Goal: Task Accomplishment & Management: Complete application form

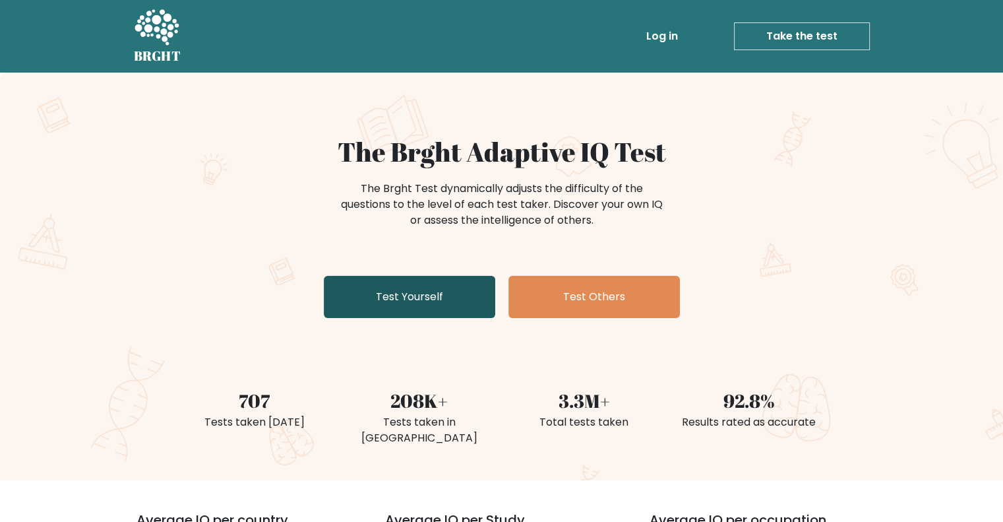
click at [340, 301] on link "Test Yourself" at bounding box center [410, 297] width 172 height 42
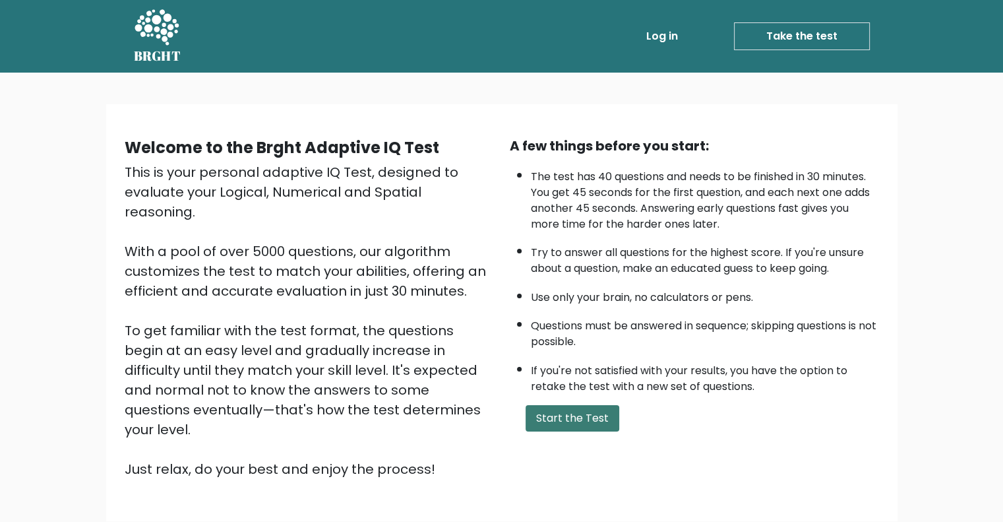
click at [576, 415] on button "Start the Test" at bounding box center [573, 418] width 94 height 26
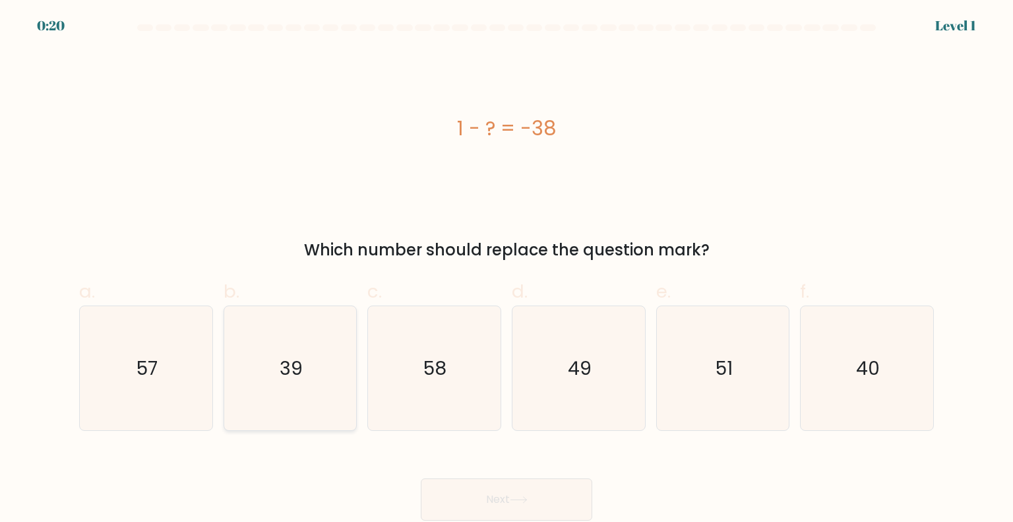
click at [272, 353] on icon "39" at bounding box center [290, 368] width 124 height 124
click at [507, 270] on input "b. 39" at bounding box center [507, 265] width 1 height 9
radio input "true"
click at [513, 496] on button "Next" at bounding box center [507, 499] width 172 height 42
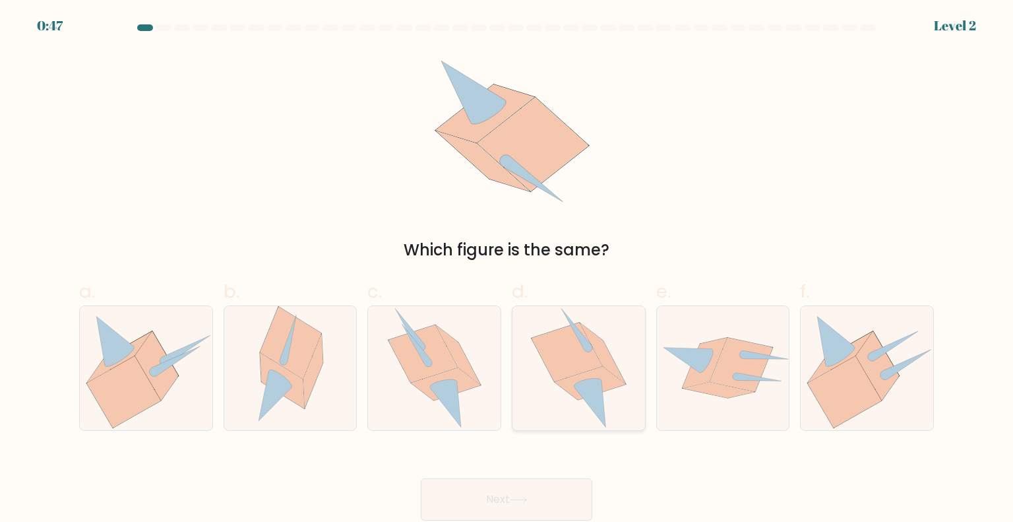
click at [589, 392] on icon at bounding box center [590, 404] width 32 height 47
click at [507, 270] on input "d." at bounding box center [507, 265] width 1 height 9
radio input "true"
click at [536, 492] on button "Next" at bounding box center [507, 499] width 172 height 42
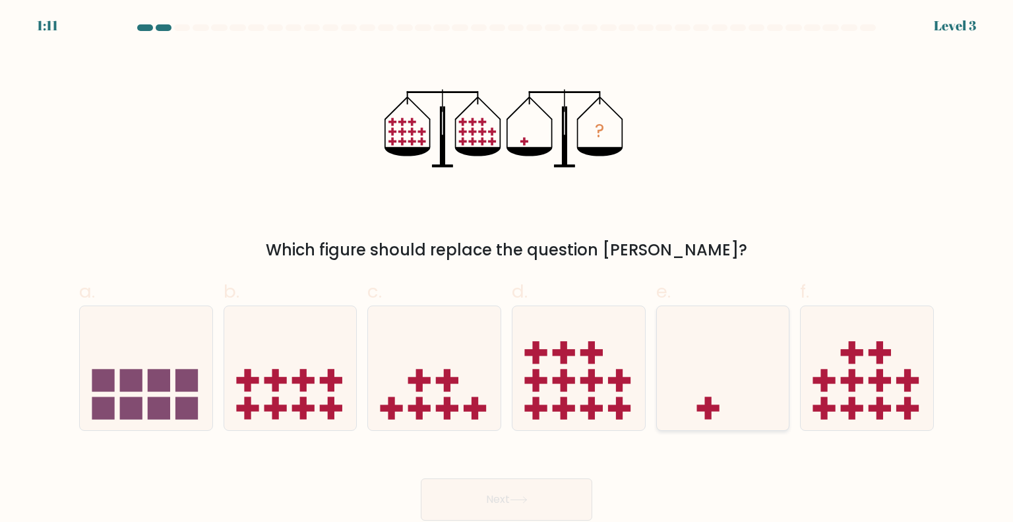
click at [717, 385] on icon at bounding box center [723, 368] width 133 height 110
click at [507, 270] on input "e." at bounding box center [507, 265] width 1 height 9
radio input "true"
click at [570, 491] on button "Next" at bounding box center [507, 499] width 172 height 42
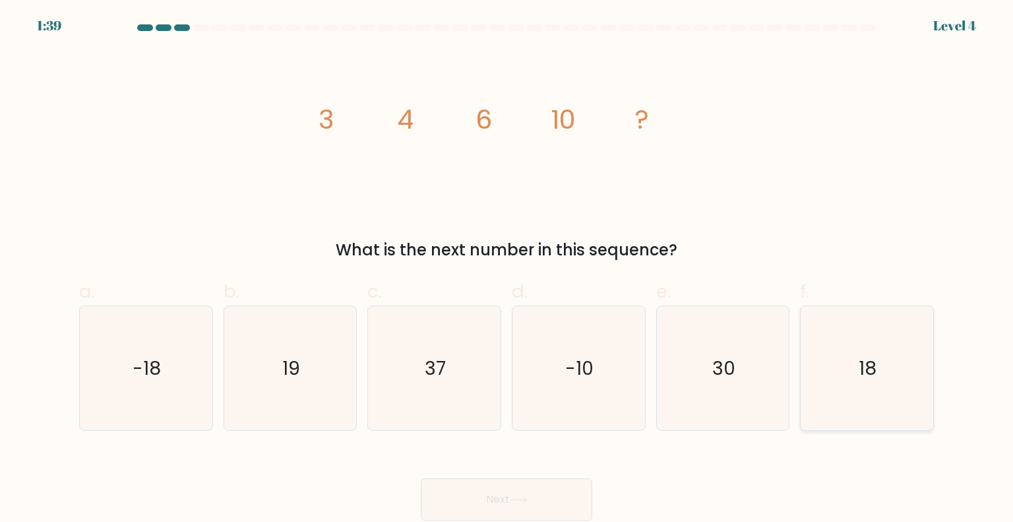
click at [862, 353] on icon "18" at bounding box center [867, 368] width 124 height 124
click at [507, 270] on input "f. 18" at bounding box center [507, 265] width 1 height 9
radio input "true"
click at [526, 498] on icon at bounding box center [519, 499] width 18 height 7
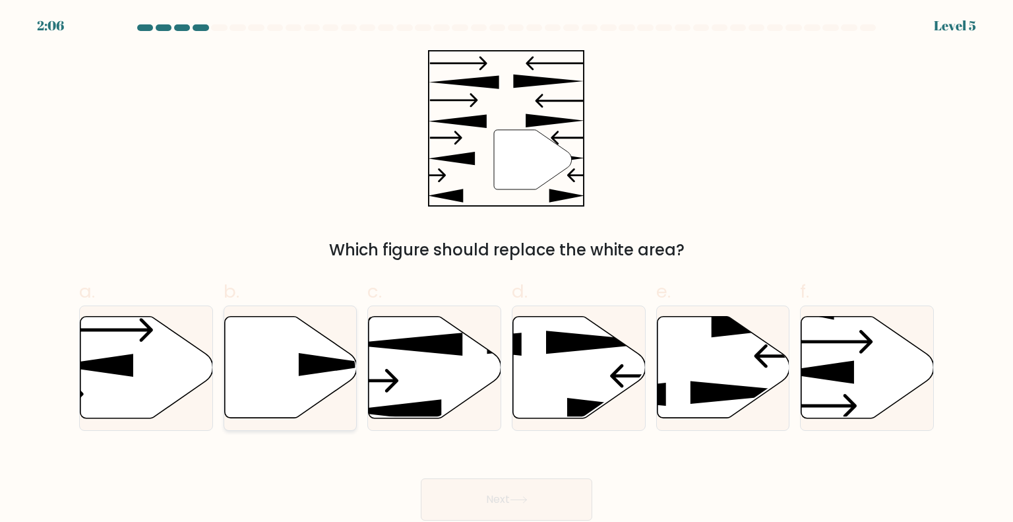
click at [271, 404] on icon at bounding box center [290, 368] width 133 height 102
click at [507, 270] on input "b." at bounding box center [507, 265] width 1 height 9
radio input "true"
click at [507, 498] on button "Next" at bounding box center [507, 499] width 172 height 42
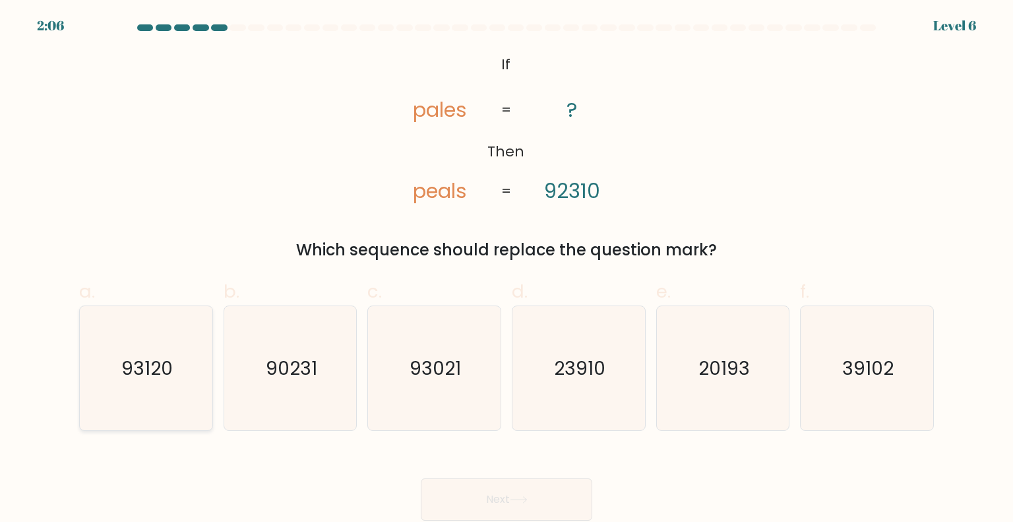
click at [161, 414] on icon "93120" at bounding box center [146, 368] width 124 height 124
click at [507, 270] on input "a. 93120" at bounding box center [507, 265] width 1 height 9
radio input "true"
click at [437, 496] on button "Next" at bounding box center [507, 499] width 172 height 42
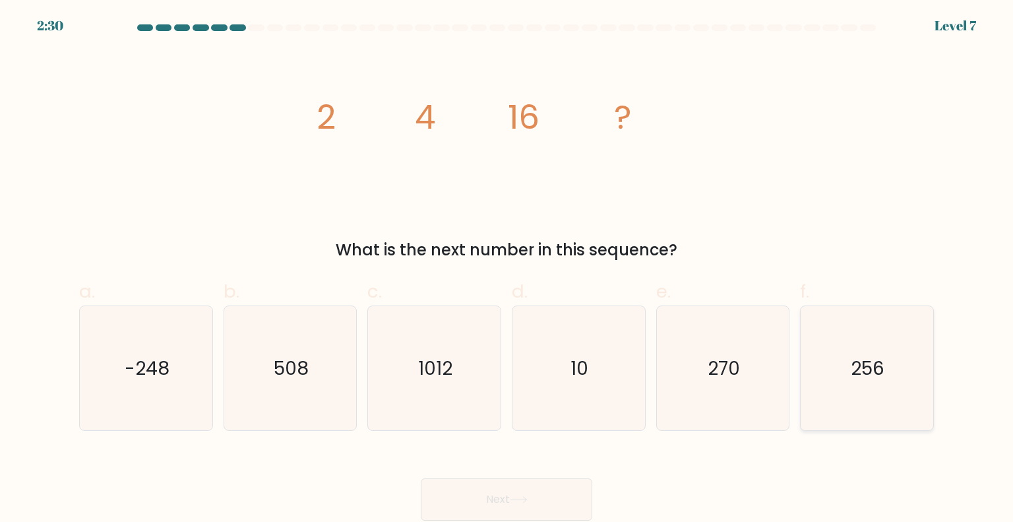
click at [887, 371] on icon "256" at bounding box center [867, 368] width 124 height 124
click at [507, 270] on input "f. 256" at bounding box center [507, 265] width 1 height 9
radio input "true"
click at [475, 498] on button "Next" at bounding box center [507, 499] width 172 height 42
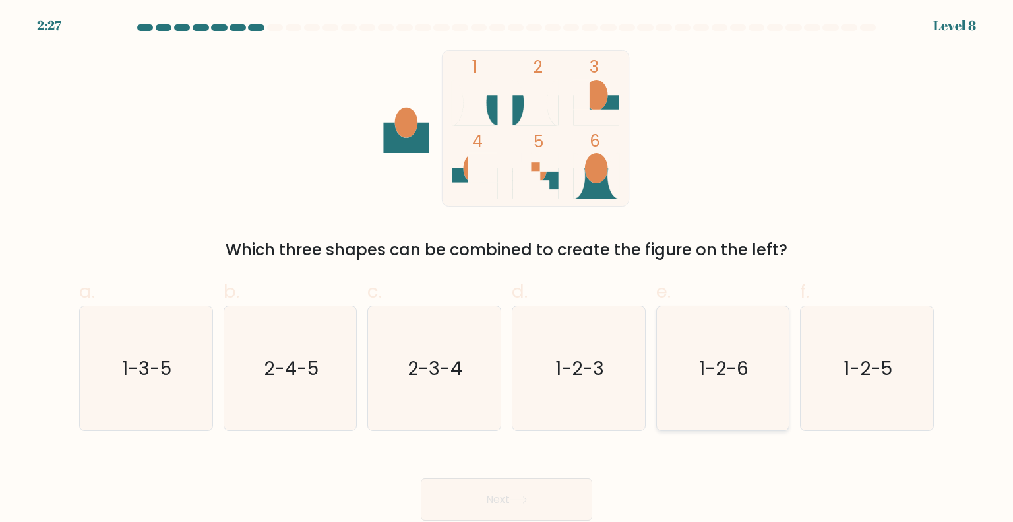
click at [723, 369] on text "1-2-6" at bounding box center [723, 367] width 49 height 26
click at [507, 270] on input "e. 1-2-6" at bounding box center [507, 265] width 1 height 9
radio input "true"
click at [557, 503] on button "Next" at bounding box center [507, 499] width 172 height 42
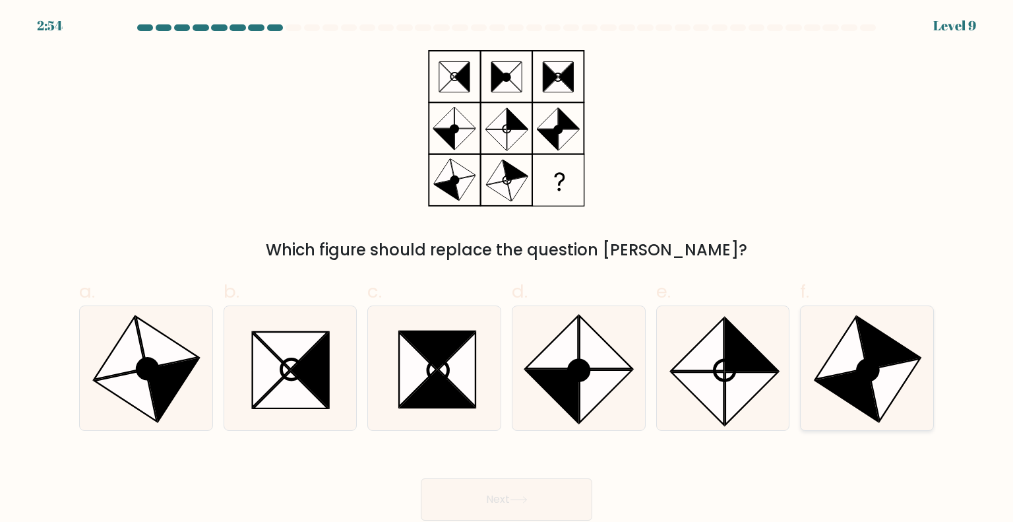
drag, startPoint x: 866, startPoint y: 356, endPoint x: 856, endPoint y: 365, distance: 14.0
click at [865, 356] on icon at bounding box center [889, 342] width 63 height 51
click at [507, 270] on input "f." at bounding box center [507, 265] width 1 height 9
radio input "true"
click at [545, 506] on button "Next" at bounding box center [507, 499] width 172 height 42
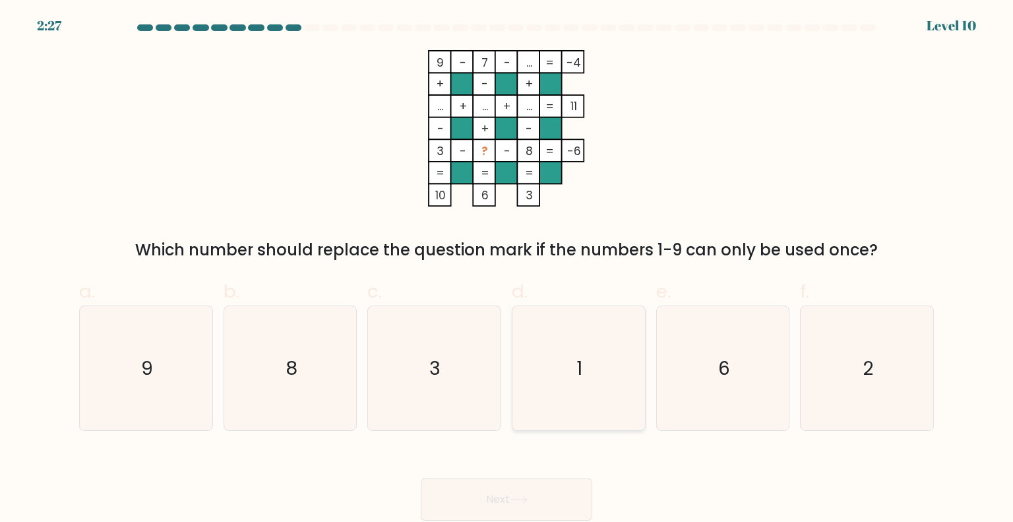
click at [590, 338] on icon "1" at bounding box center [578, 368] width 124 height 124
click at [507, 270] on input "d. 1" at bounding box center [507, 265] width 1 height 9
radio input "true"
click at [584, 503] on button "Next" at bounding box center [507, 499] width 172 height 42
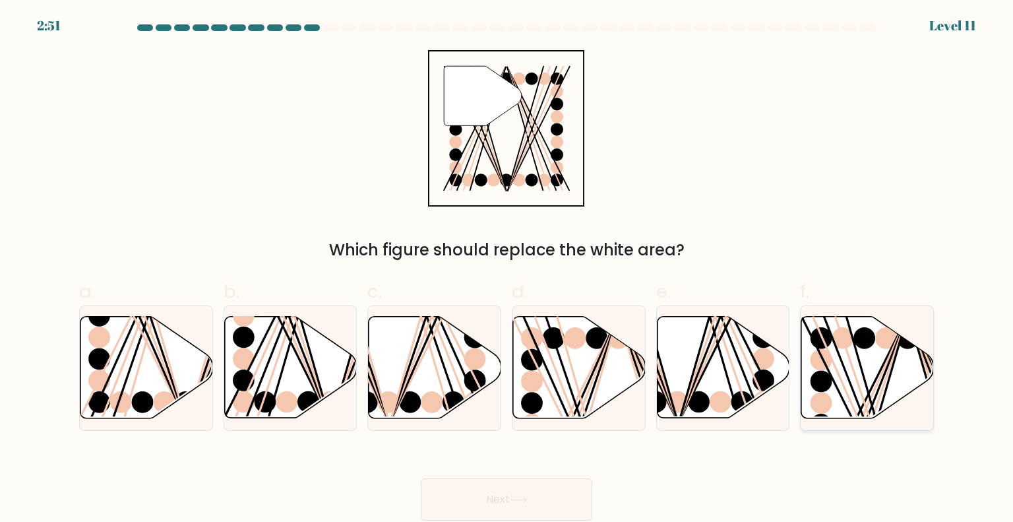
click at [839, 337] on circle at bounding box center [843, 338] width 22 height 22
click at [507, 270] on input "f." at bounding box center [507, 265] width 1 height 9
radio input "true"
click at [557, 491] on button "Next" at bounding box center [507, 499] width 172 height 42
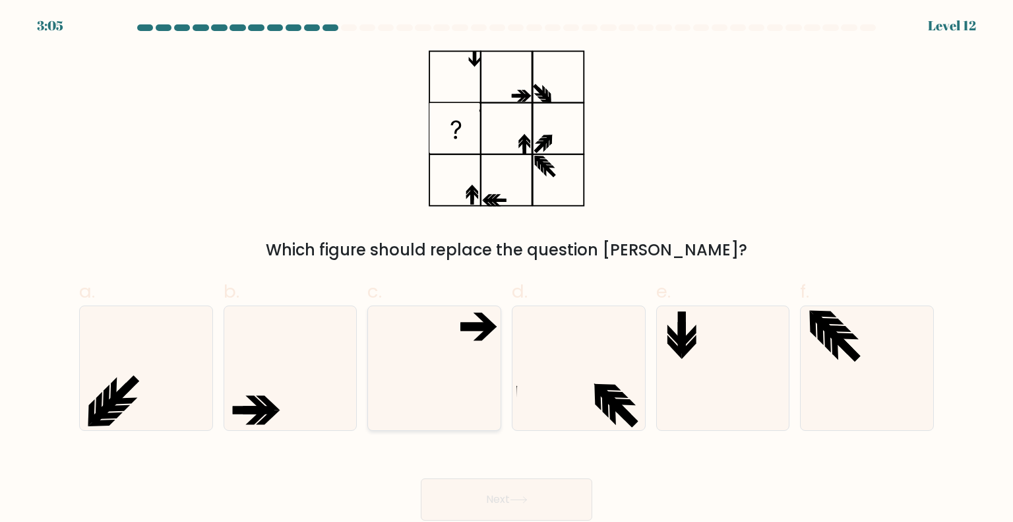
click at [491, 329] on icon at bounding box center [476, 326] width 31 height 8
click at [507, 270] on input "c." at bounding box center [507, 265] width 1 height 9
radio input "true"
click at [581, 495] on button "Next" at bounding box center [507, 499] width 172 height 42
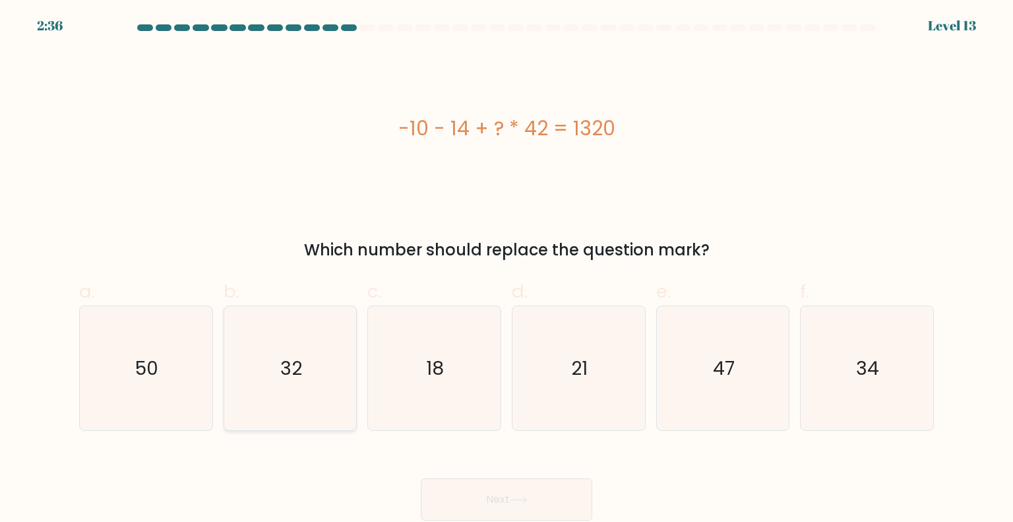
click at [272, 366] on icon "32" at bounding box center [290, 368] width 124 height 124
click at [507, 270] on input "b. 32" at bounding box center [507, 265] width 1 height 9
radio input "true"
click at [515, 498] on icon at bounding box center [519, 499] width 18 height 7
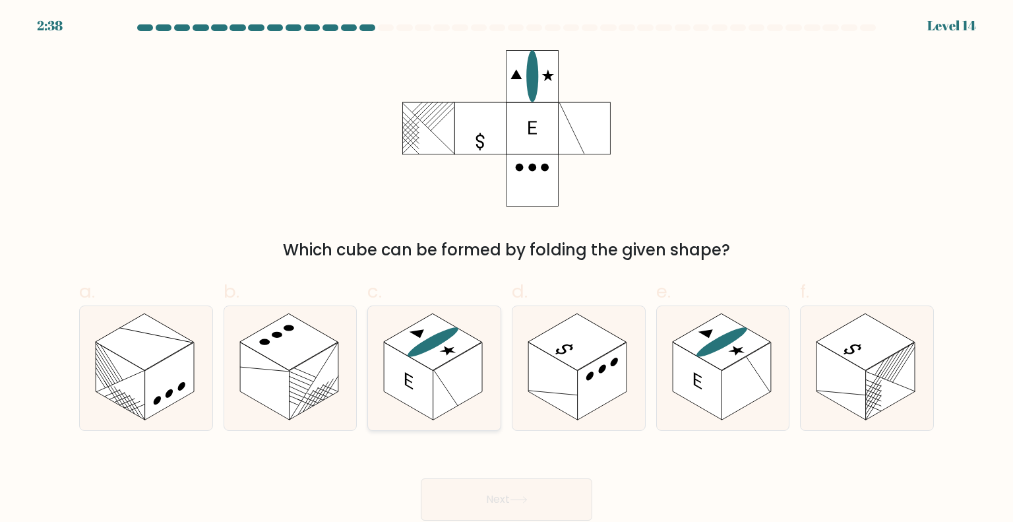
click at [439, 399] on rect at bounding box center [457, 381] width 49 height 78
click at [507, 270] on input "c." at bounding box center [507, 265] width 1 height 9
radio input "true"
drag, startPoint x: 655, startPoint y: 456, endPoint x: 388, endPoint y: 463, distance: 267.3
click at [388, 463] on div "Next" at bounding box center [506, 484] width 871 height 74
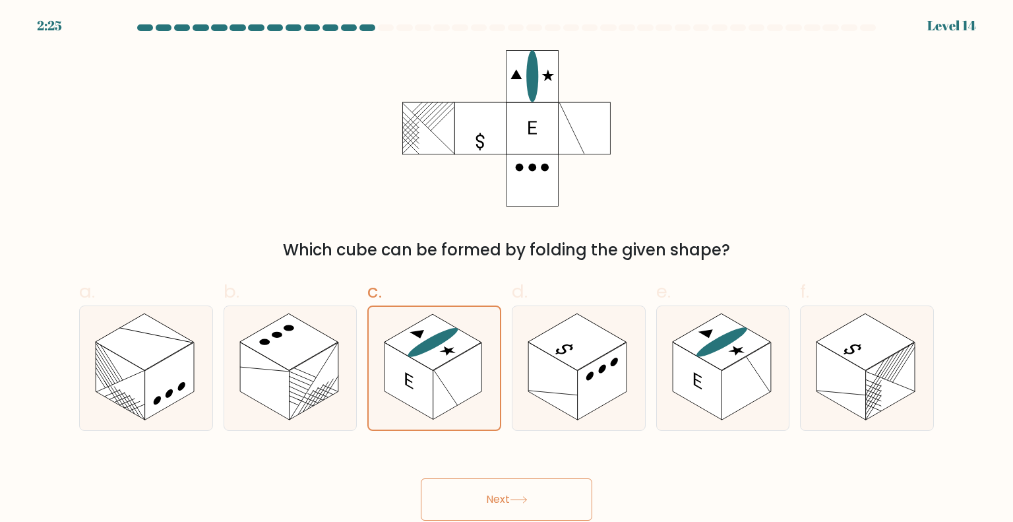
click at [495, 490] on button "Next" at bounding box center [507, 499] width 172 height 42
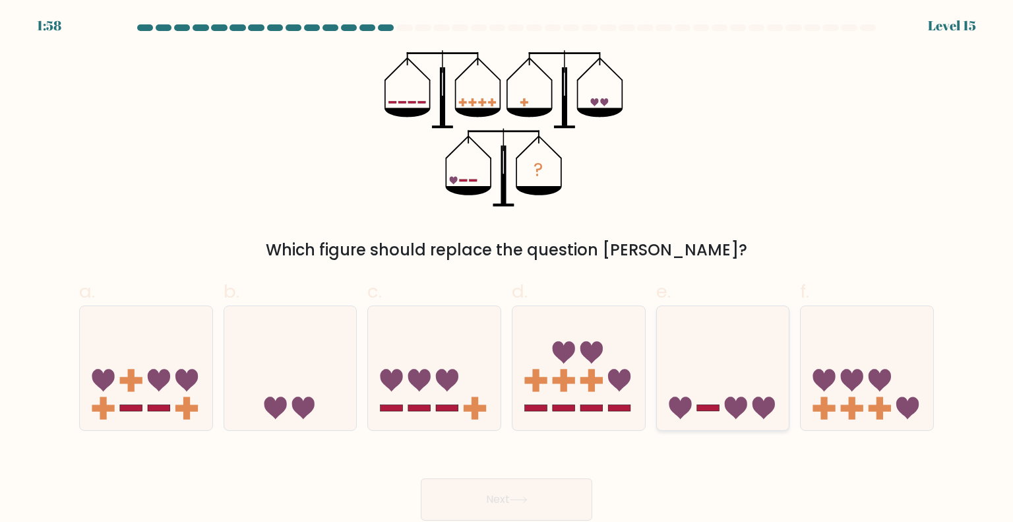
click at [741, 408] on icon at bounding box center [736, 407] width 22 height 22
click at [507, 270] on input "e." at bounding box center [507, 265] width 1 height 9
radio input "true"
click at [564, 490] on button "Next" at bounding box center [507, 499] width 172 height 42
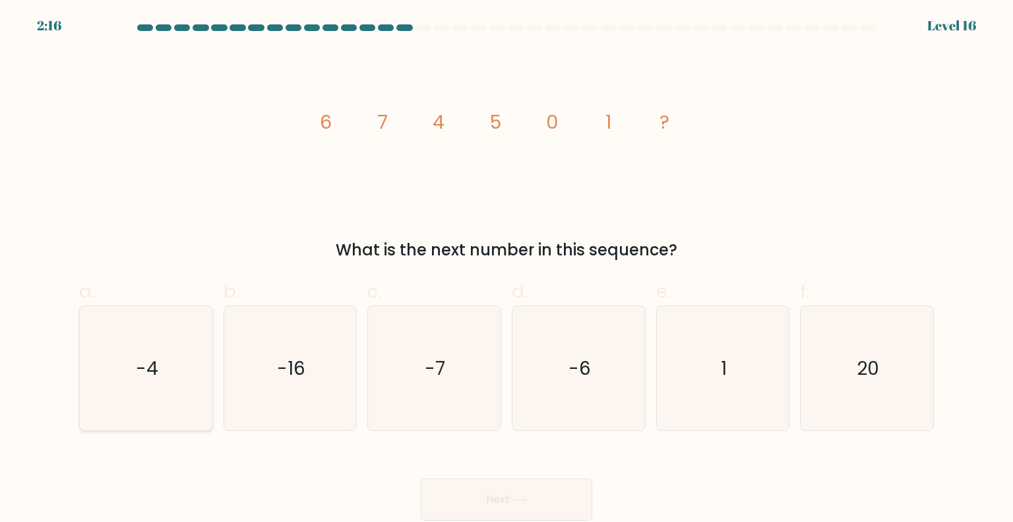
click at [95, 400] on icon "-4" at bounding box center [146, 368] width 124 height 124
click at [507, 270] on input "a. -4" at bounding box center [507, 265] width 1 height 9
radio input "true"
click at [516, 500] on icon at bounding box center [519, 500] width 16 height 6
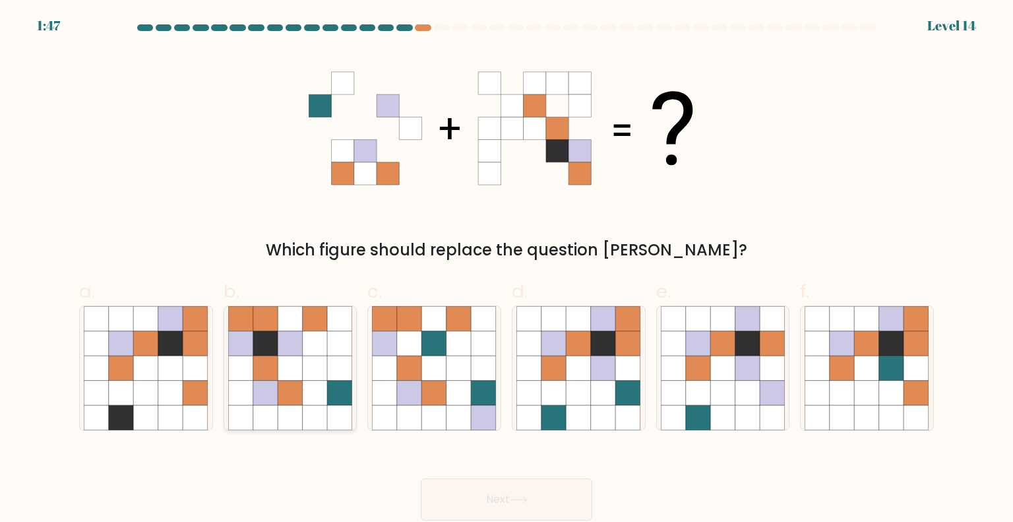
click at [237, 374] on icon at bounding box center [240, 368] width 25 height 25
click at [507, 270] on input "b." at bounding box center [507, 265] width 1 height 9
radio input "true"
click at [528, 508] on button "Next" at bounding box center [507, 499] width 172 height 42
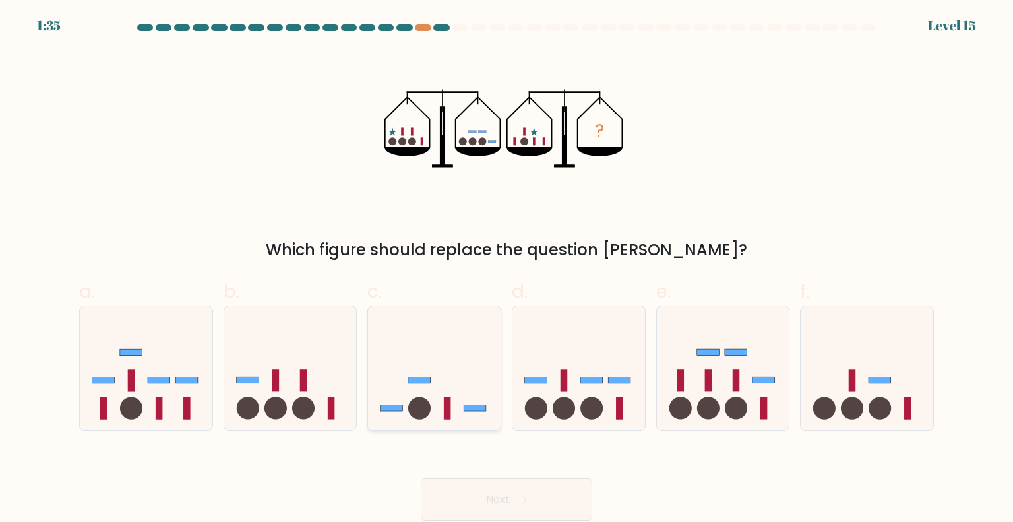
click at [443, 379] on icon at bounding box center [434, 368] width 133 height 110
click at [507, 270] on input "c." at bounding box center [507, 265] width 1 height 9
radio input "true"
click at [528, 506] on button "Next" at bounding box center [507, 499] width 172 height 42
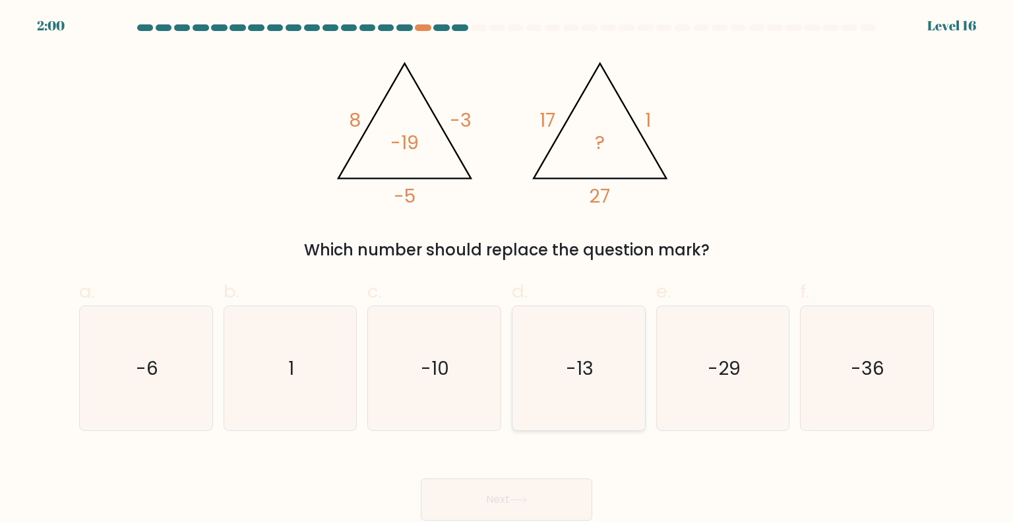
click at [598, 378] on icon "-13" at bounding box center [578, 368] width 124 height 124
click at [507, 270] on input "d. -13" at bounding box center [507, 265] width 1 height 9
radio input "true"
click at [554, 501] on button "Next" at bounding box center [507, 499] width 172 height 42
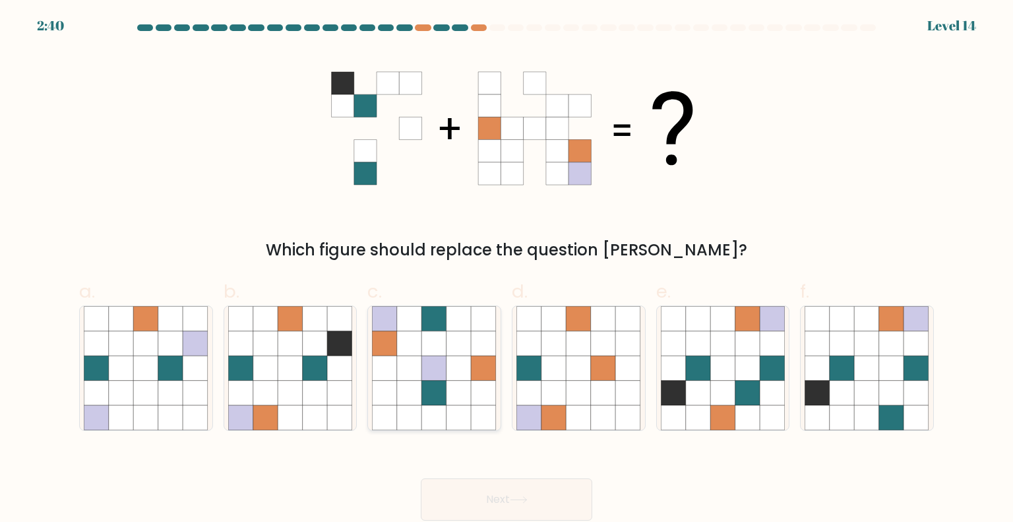
click at [467, 345] on icon at bounding box center [459, 343] width 25 height 25
click at [507, 270] on input "c." at bounding box center [507, 265] width 1 height 9
radio input "true"
click at [474, 483] on button "Next" at bounding box center [507, 499] width 172 height 42
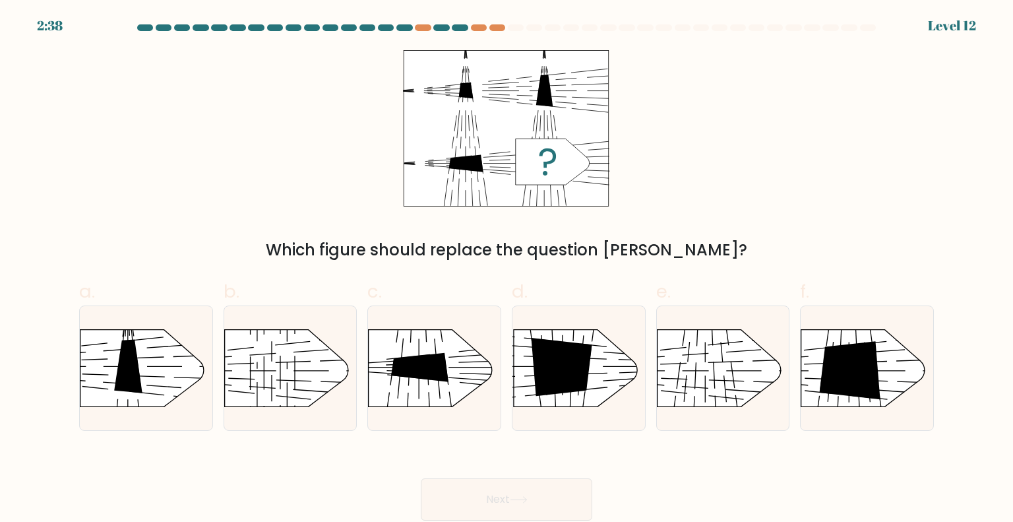
click at [496, 501] on button "Next" at bounding box center [507, 499] width 172 height 42
click at [850, 399] on rect at bounding box center [785, 312] width 344 height 262
click at [507, 270] on input "f." at bounding box center [507, 265] width 1 height 9
radio input "true"
click at [582, 496] on button "Next" at bounding box center [507, 499] width 172 height 42
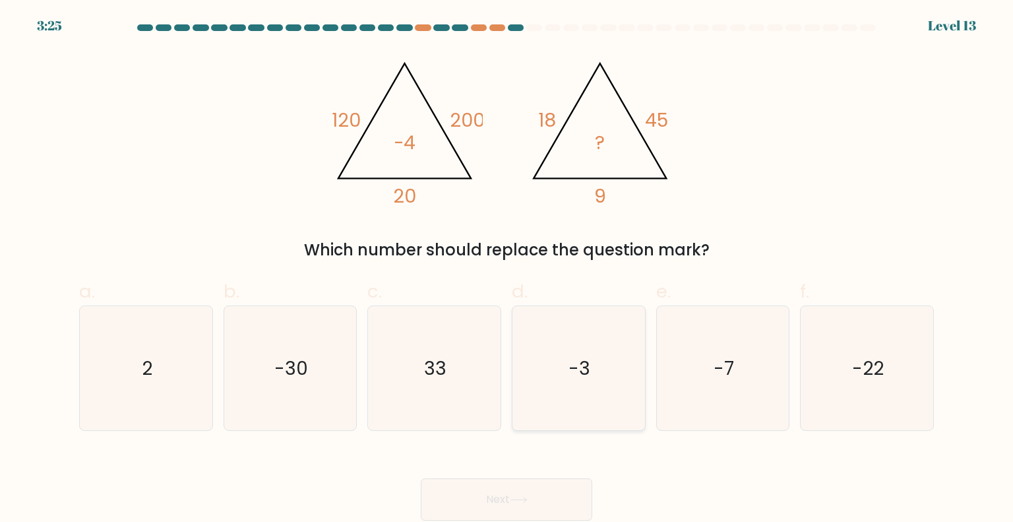
click at [610, 393] on icon "-3" at bounding box center [578, 368] width 124 height 124
click at [507, 270] on input "d. -3" at bounding box center [507, 265] width 1 height 9
radio input "true"
click at [571, 500] on button "Next" at bounding box center [507, 499] width 172 height 42
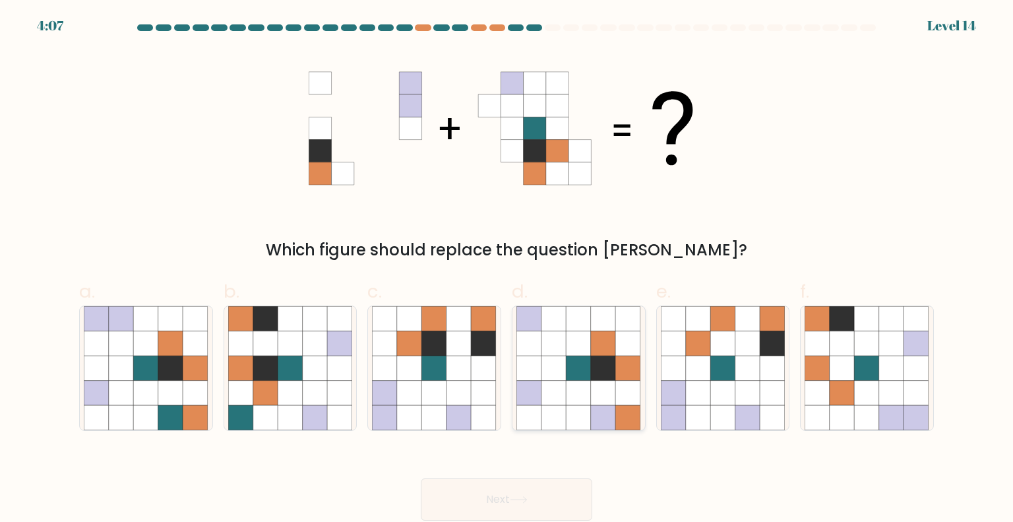
click at [601, 364] on icon at bounding box center [603, 368] width 25 height 25
click at [507, 270] on input "d." at bounding box center [507, 265] width 1 height 9
radio input "true"
click at [554, 502] on button "Next" at bounding box center [507, 499] width 172 height 42
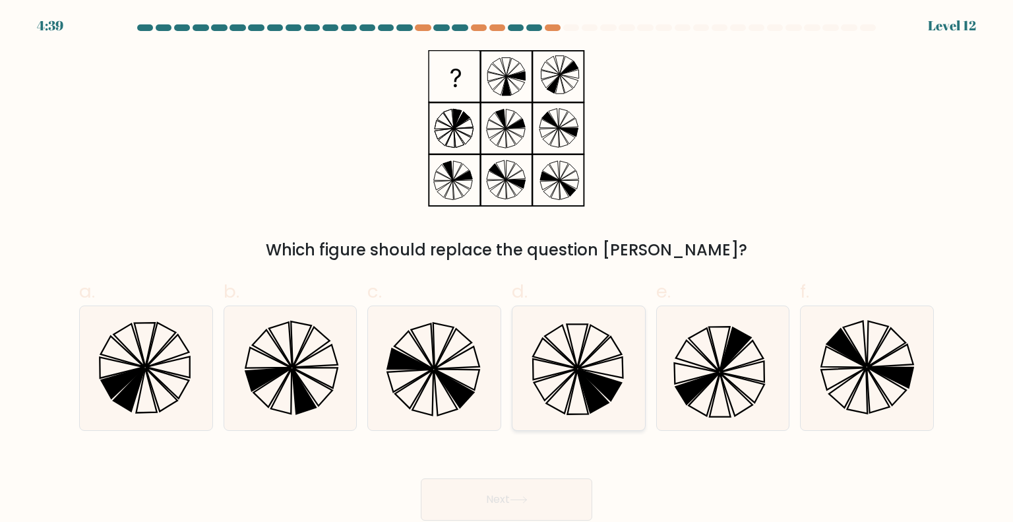
click at [582, 363] on icon at bounding box center [601, 352] width 44 height 32
click at [507, 270] on input "d." at bounding box center [507, 265] width 1 height 9
radio input "true"
click at [505, 513] on button "Next" at bounding box center [507, 499] width 172 height 42
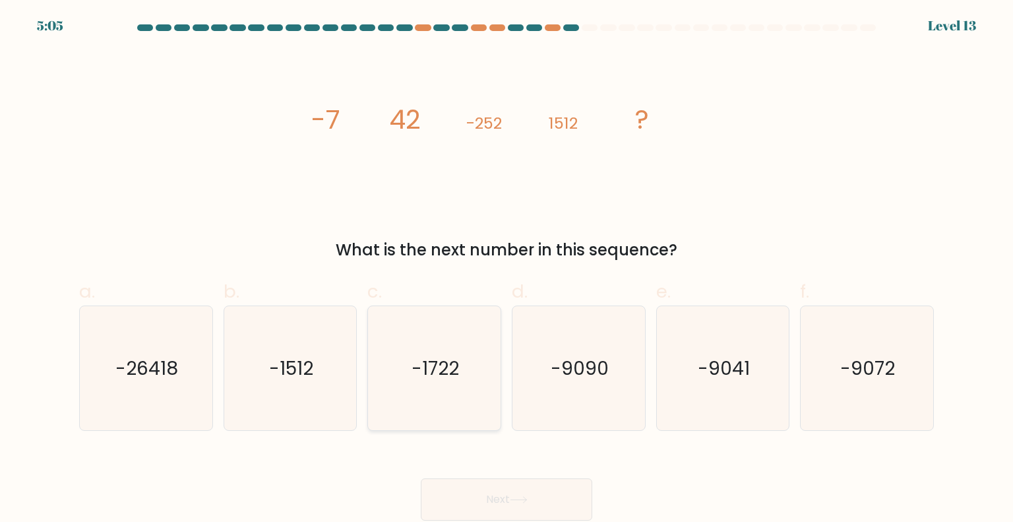
click at [412, 344] on icon "-1722" at bounding box center [434, 368] width 124 height 124
click at [507, 270] on input "c. -1722" at bounding box center [507, 265] width 1 height 9
radio input "true"
click at [462, 486] on button "Next" at bounding box center [507, 499] width 172 height 42
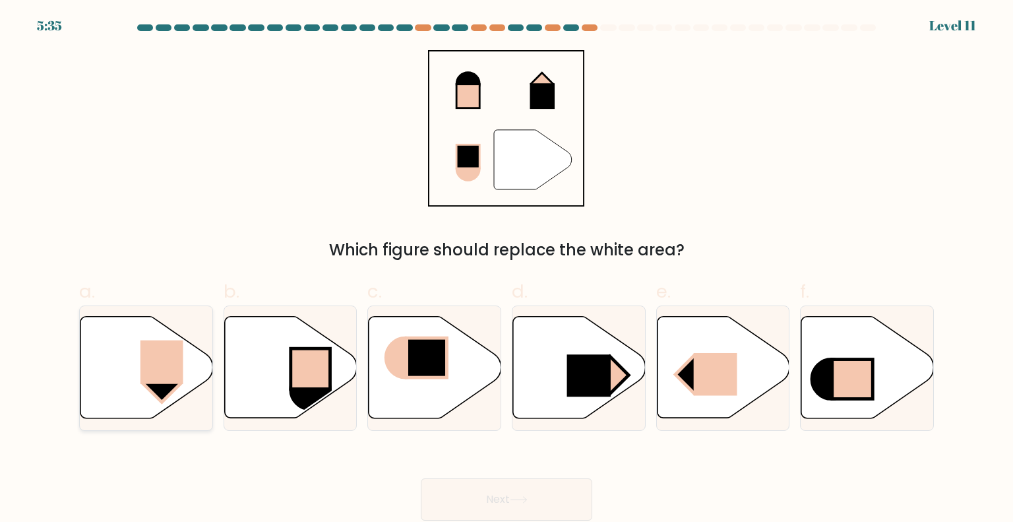
click at [183, 346] on icon at bounding box center [146, 368] width 133 height 102
click at [507, 270] on input "a." at bounding box center [507, 265] width 1 height 9
radio input "true"
click at [484, 484] on button "Next" at bounding box center [507, 499] width 172 height 42
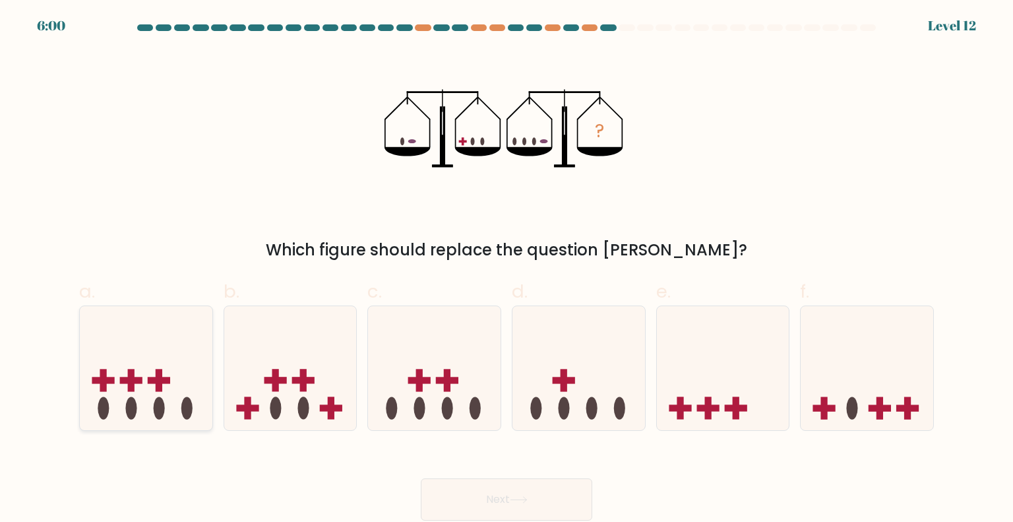
click at [166, 350] on icon at bounding box center [146, 368] width 133 height 110
click at [507, 270] on input "a." at bounding box center [507, 265] width 1 height 9
radio input "true"
click at [544, 493] on button "Next" at bounding box center [507, 499] width 172 height 42
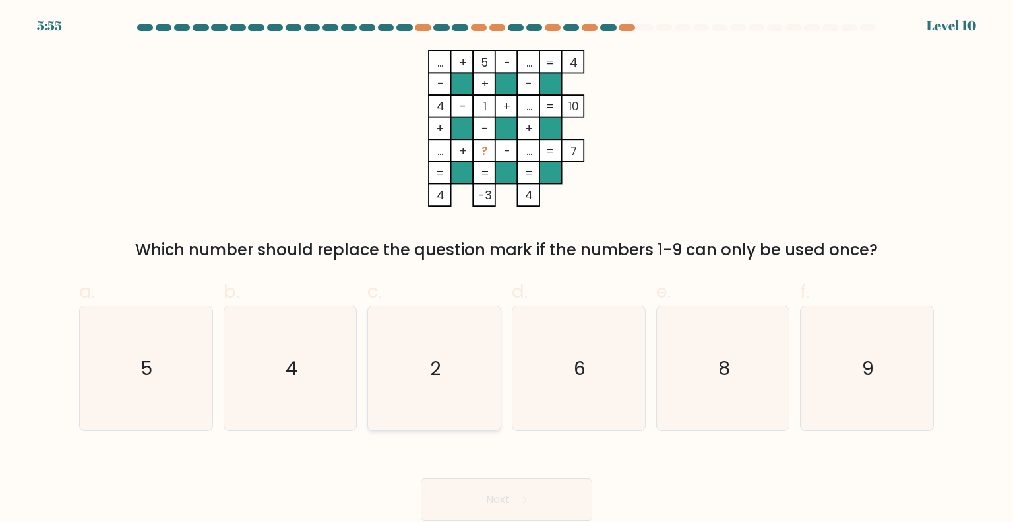
click at [468, 352] on icon "2" at bounding box center [434, 368] width 124 height 124
click at [507, 270] on input "c. 2" at bounding box center [507, 265] width 1 height 9
radio input "true"
click at [558, 494] on button "Next" at bounding box center [507, 499] width 172 height 42
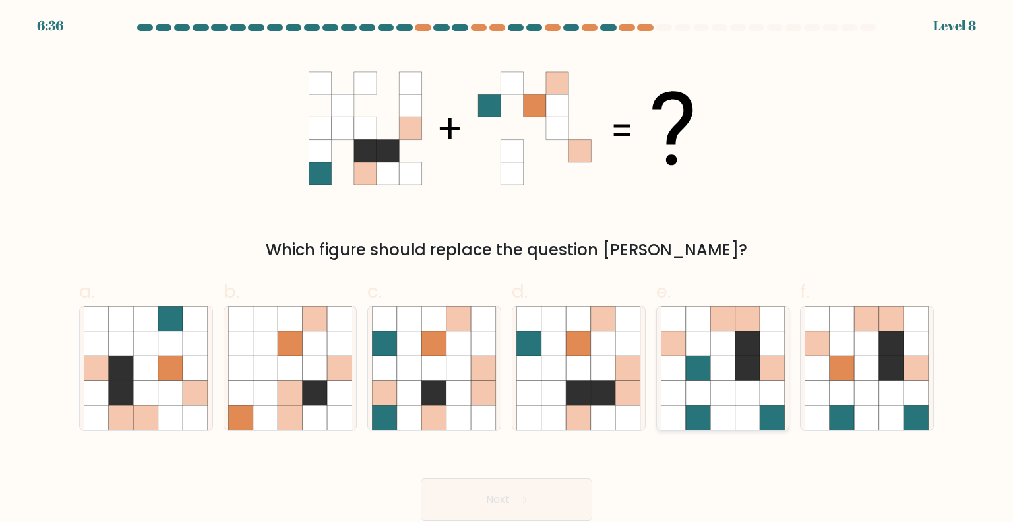
click at [678, 323] on icon at bounding box center [673, 318] width 25 height 25
click at [507, 270] on input "e." at bounding box center [507, 265] width 1 height 9
radio input "true"
click at [546, 520] on body "6:35 Level 8" at bounding box center [506, 261] width 1013 height 522
click at [543, 509] on button "Next" at bounding box center [507, 499] width 172 height 42
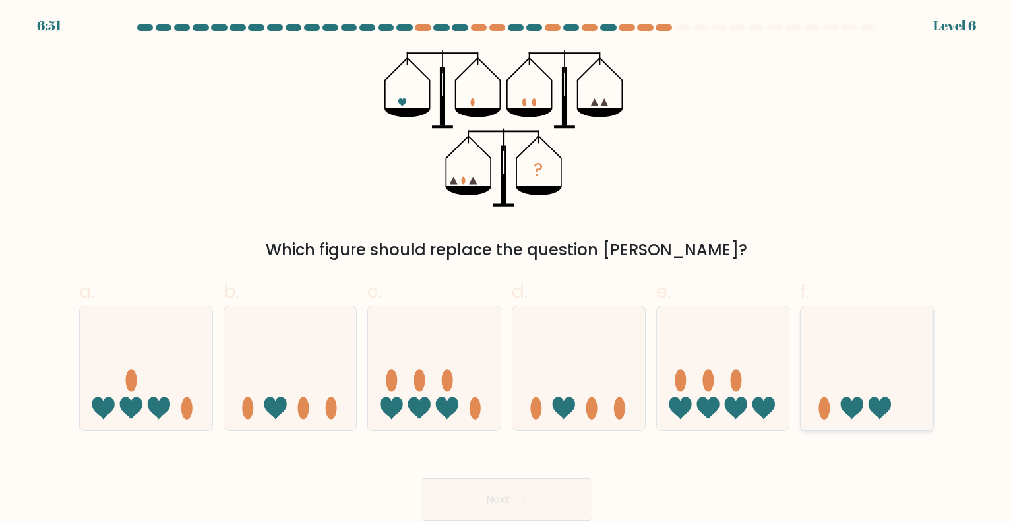
click at [871, 378] on icon at bounding box center [867, 368] width 133 height 110
click at [507, 270] on input "f." at bounding box center [507, 265] width 1 height 9
radio input "true"
click at [563, 495] on button "Next" at bounding box center [507, 499] width 172 height 42
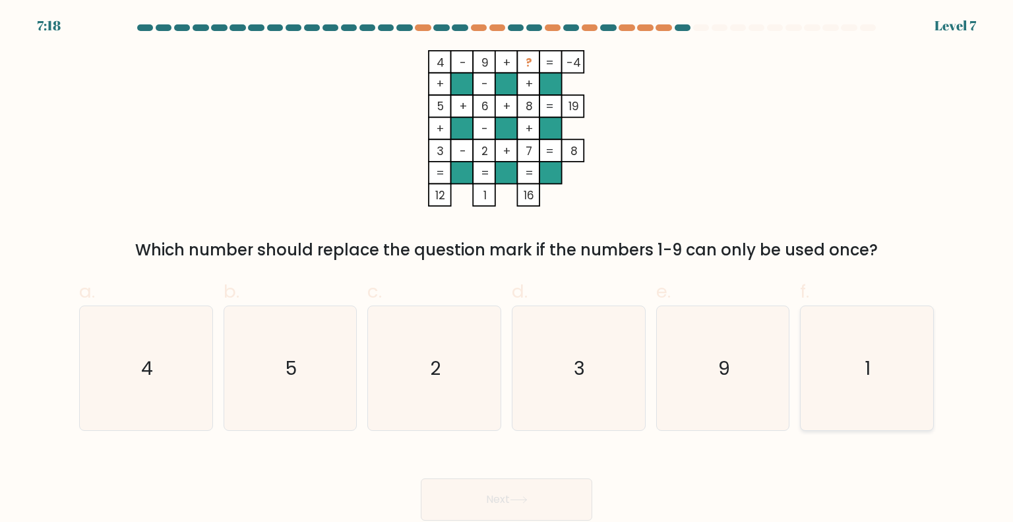
click at [862, 377] on icon "1" at bounding box center [867, 368] width 124 height 124
click at [507, 270] on input "f. 1" at bounding box center [507, 265] width 1 height 9
radio input "true"
click at [577, 499] on button "Next" at bounding box center [507, 499] width 172 height 42
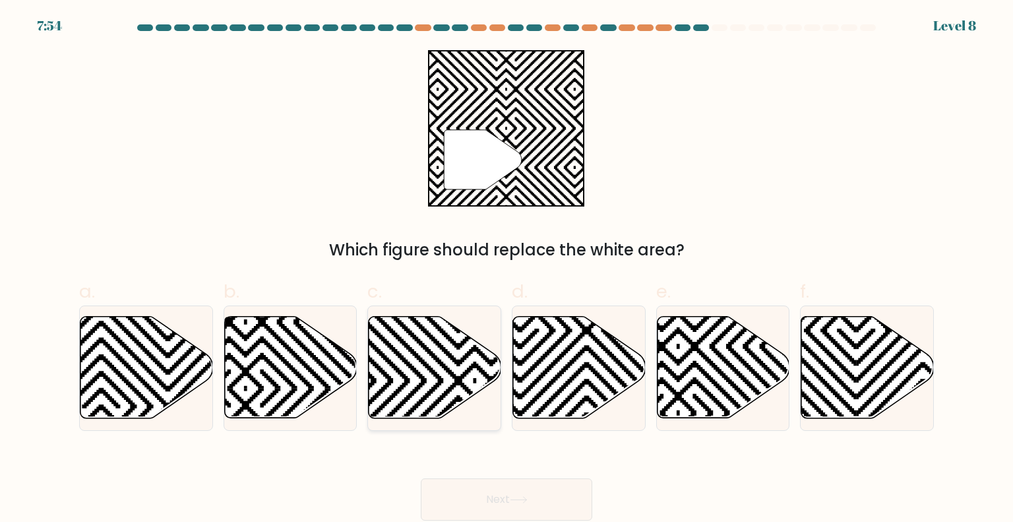
click at [429, 359] on icon at bounding box center [435, 368] width 133 height 102
click at [507, 270] on input "c." at bounding box center [507, 265] width 1 height 9
radio input "true"
click at [578, 515] on button "Next" at bounding box center [507, 499] width 172 height 42
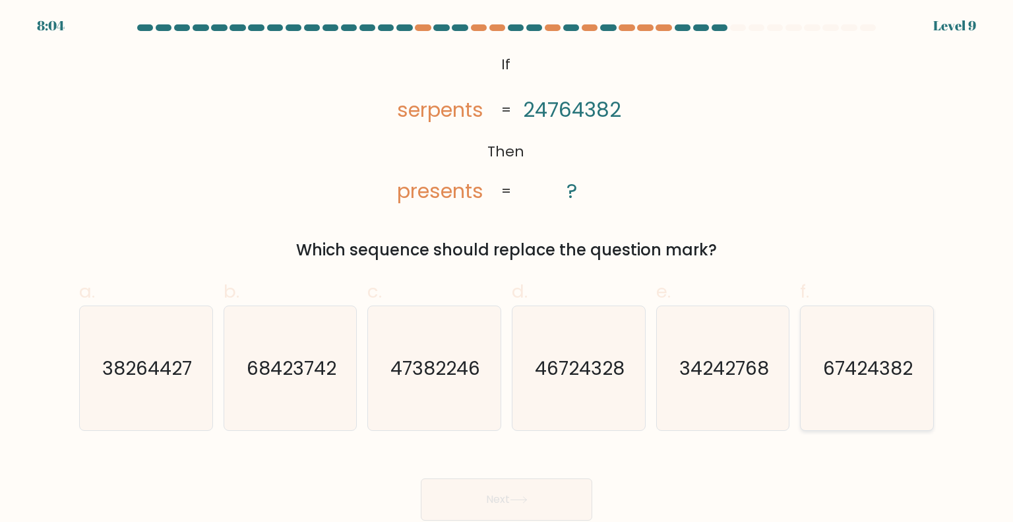
click at [871, 391] on icon "67424382" at bounding box center [867, 368] width 124 height 124
click at [507, 270] on input "f. 67424382" at bounding box center [507, 265] width 1 height 9
radio input "true"
click at [546, 490] on button "Next" at bounding box center [507, 499] width 172 height 42
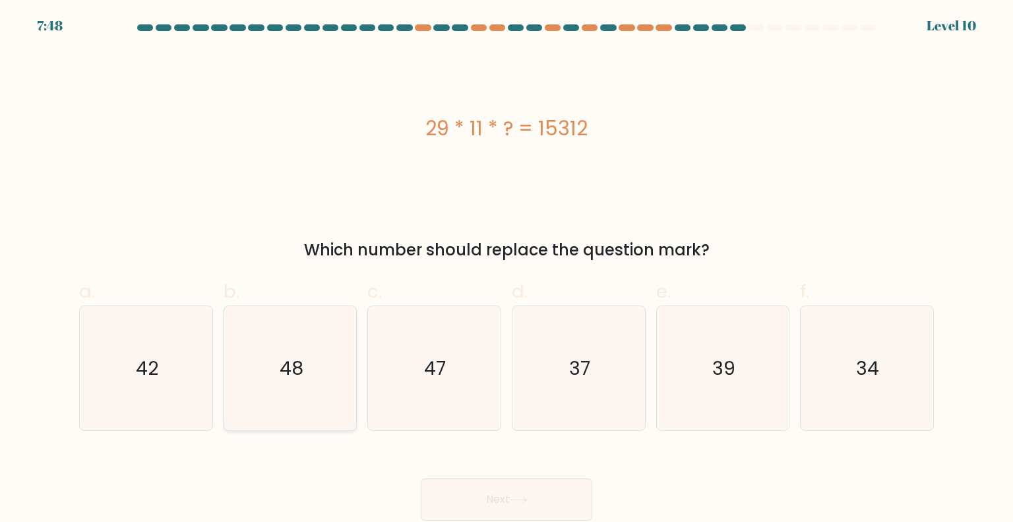
click at [258, 404] on icon "48" at bounding box center [290, 368] width 124 height 124
click at [507, 270] on input "b. 48" at bounding box center [507, 265] width 1 height 9
radio input "true"
click at [495, 505] on button "Next" at bounding box center [507, 499] width 172 height 42
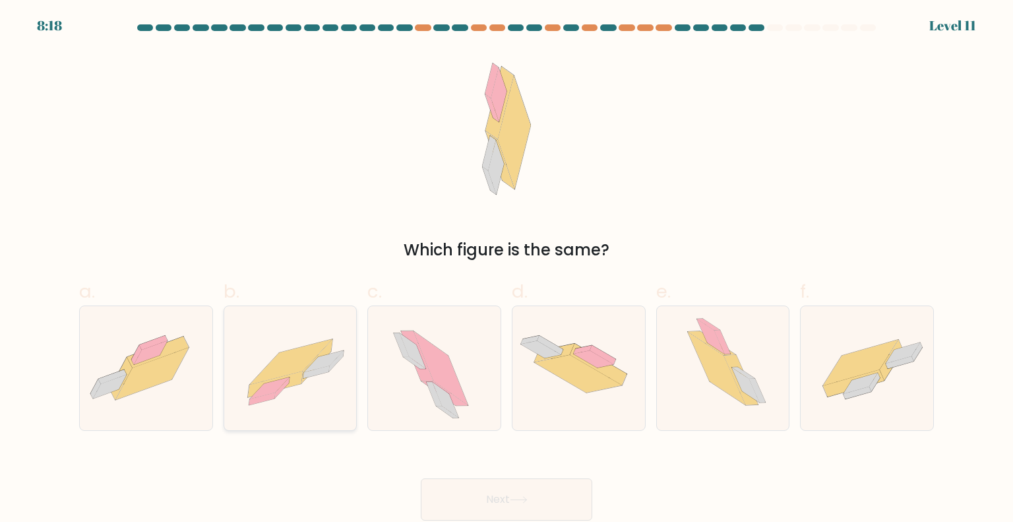
click at [318, 385] on icon at bounding box center [290, 368] width 133 height 95
click at [507, 270] on input "b." at bounding box center [507, 265] width 1 height 9
radio input "true"
click at [562, 495] on button "Next" at bounding box center [507, 499] width 172 height 42
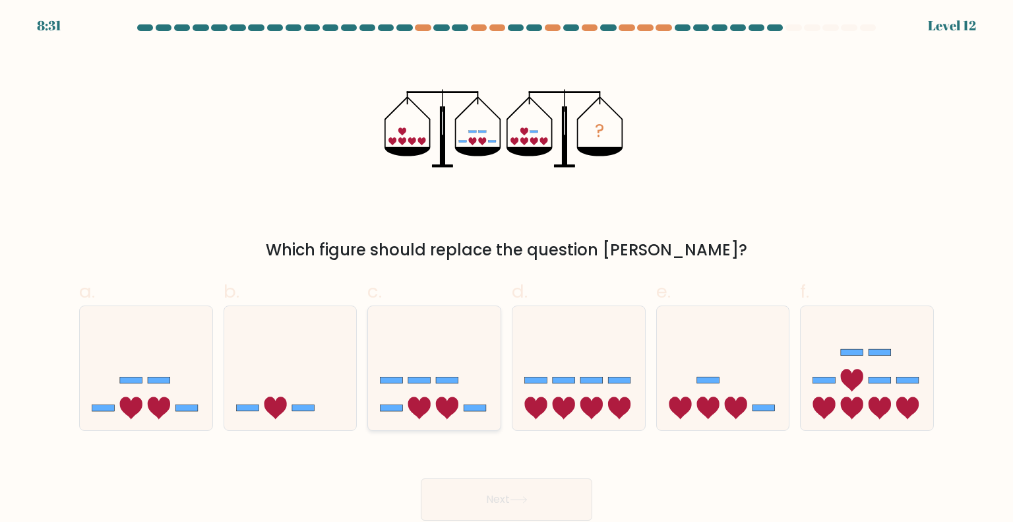
click at [425, 406] on icon at bounding box center [419, 407] width 22 height 22
click at [507, 270] on input "c." at bounding box center [507, 265] width 1 height 9
radio input "true"
click at [499, 496] on button "Next" at bounding box center [507, 499] width 172 height 42
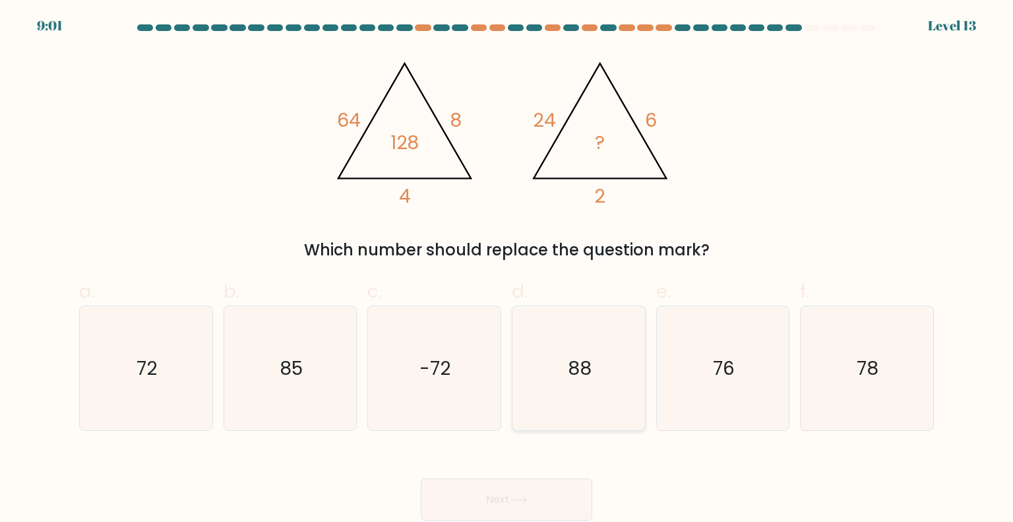
click at [617, 384] on icon "88" at bounding box center [578, 368] width 124 height 124
click at [507, 270] on input "d. 88" at bounding box center [507, 265] width 1 height 9
radio input "true"
click at [575, 495] on button "Next" at bounding box center [507, 499] width 172 height 42
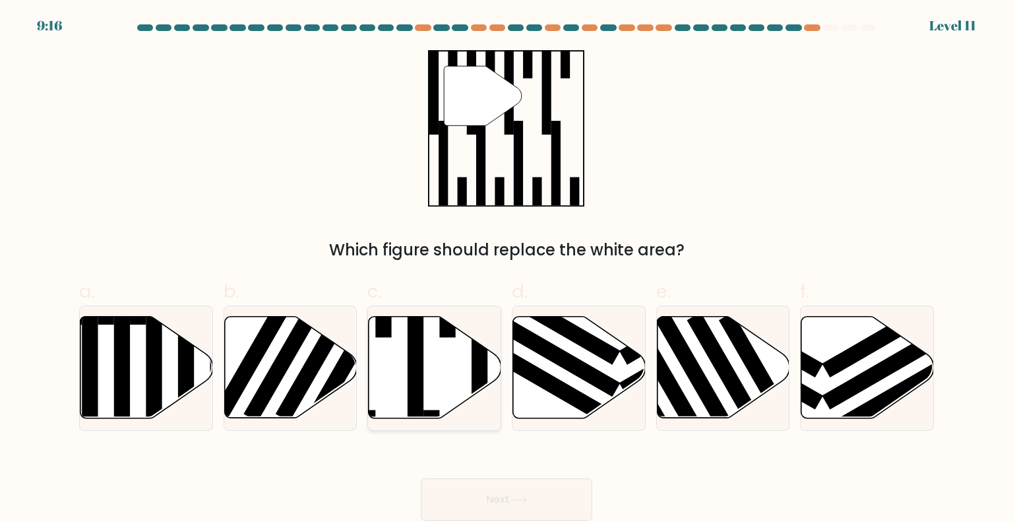
click at [447, 366] on icon at bounding box center [435, 368] width 133 height 102
click at [507, 270] on input "c." at bounding box center [507, 265] width 1 height 9
radio input "true"
click at [552, 516] on button "Next" at bounding box center [507, 499] width 172 height 42
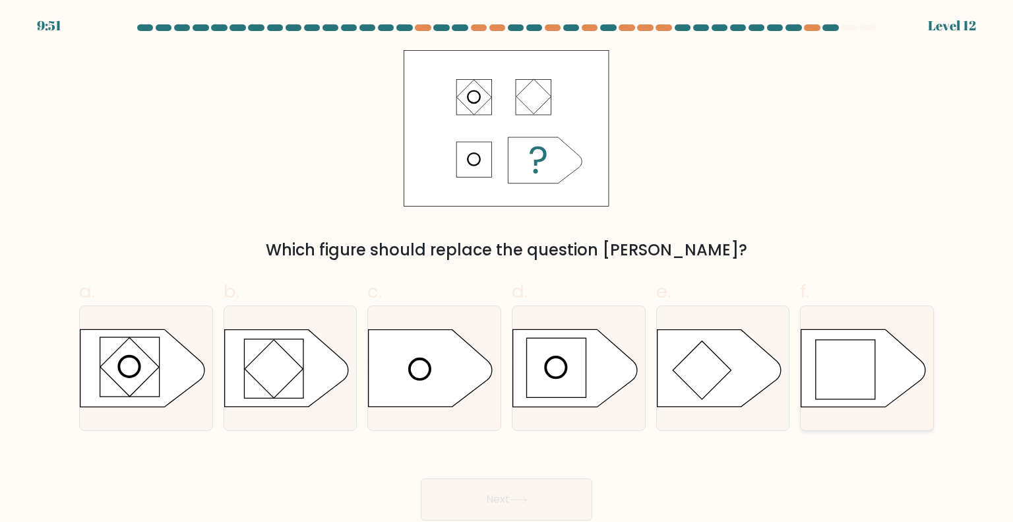
click at [850, 374] on rect at bounding box center [845, 369] width 59 height 59
click at [507, 270] on input "f." at bounding box center [507, 265] width 1 height 9
radio input "true"
click at [518, 491] on button "Next" at bounding box center [507, 499] width 172 height 42
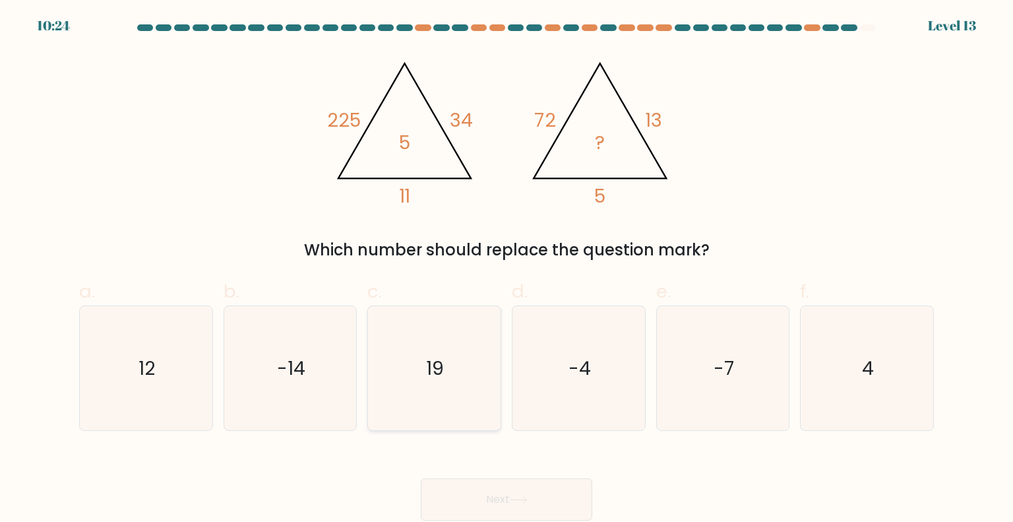
click at [458, 398] on icon "19" at bounding box center [434, 368] width 124 height 124
click at [507, 270] on input "c. 19" at bounding box center [507, 265] width 1 height 9
radio input "true"
click at [488, 483] on button "Next" at bounding box center [507, 499] width 172 height 42
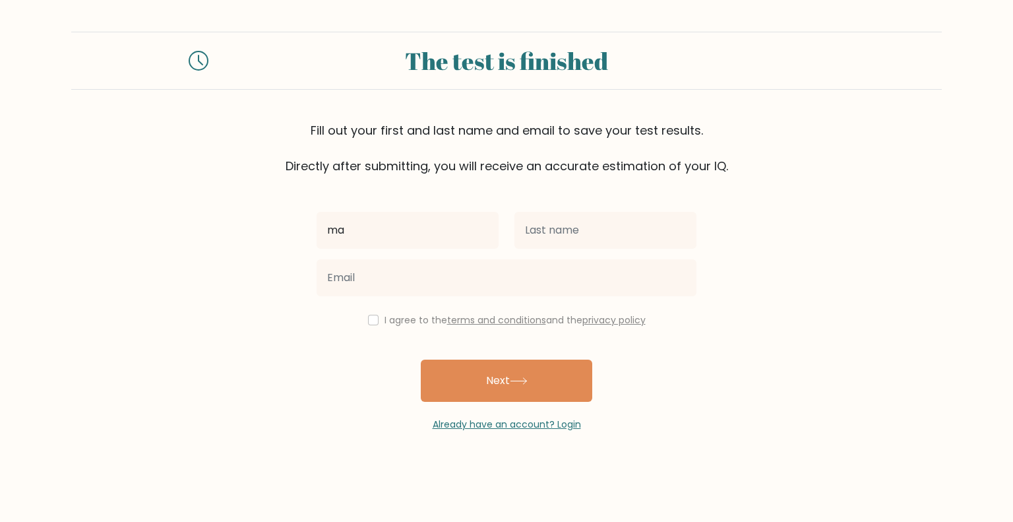
type input "Marianne"
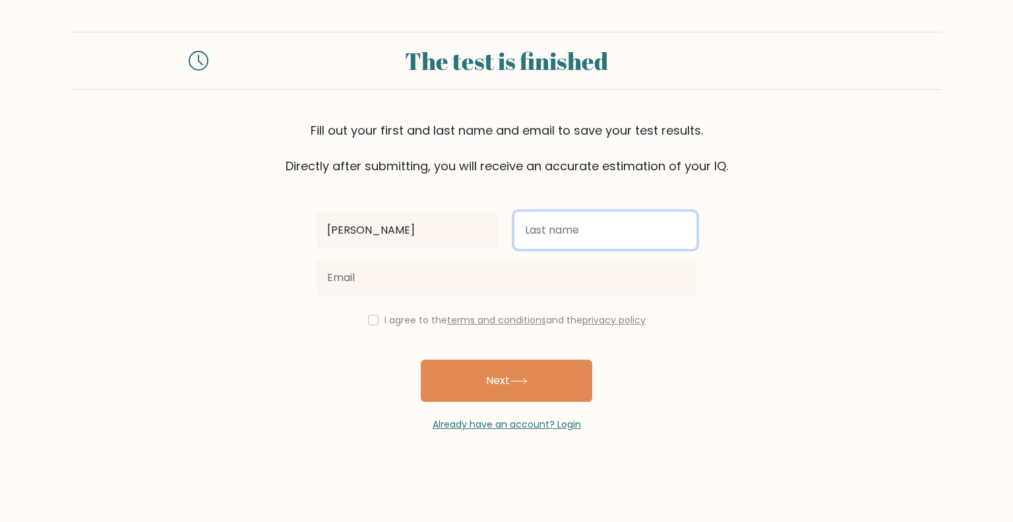
click at [564, 226] on input "text" at bounding box center [606, 230] width 182 height 37
type input "Rosas"
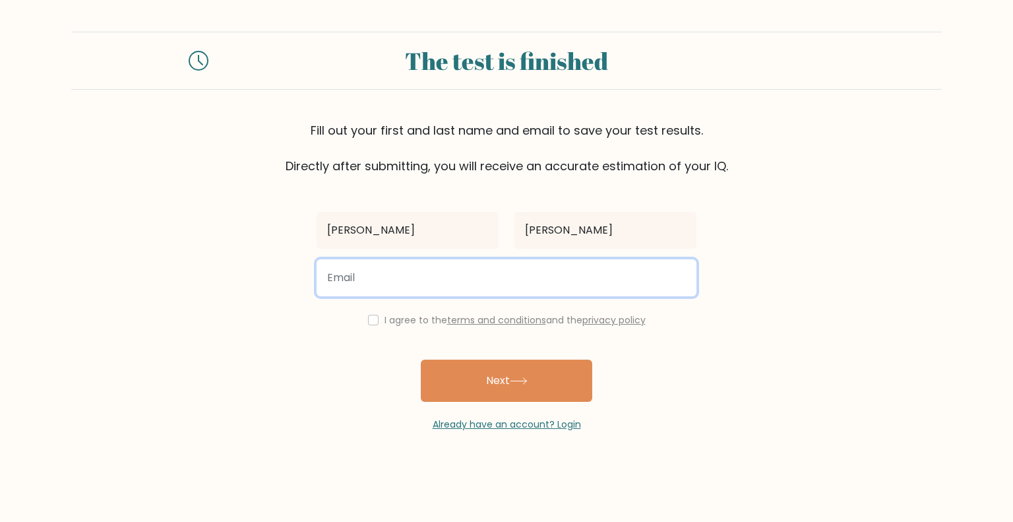
click at [573, 290] on input "email" at bounding box center [507, 277] width 380 height 37
type input "mariannerrosas@gmail.com"
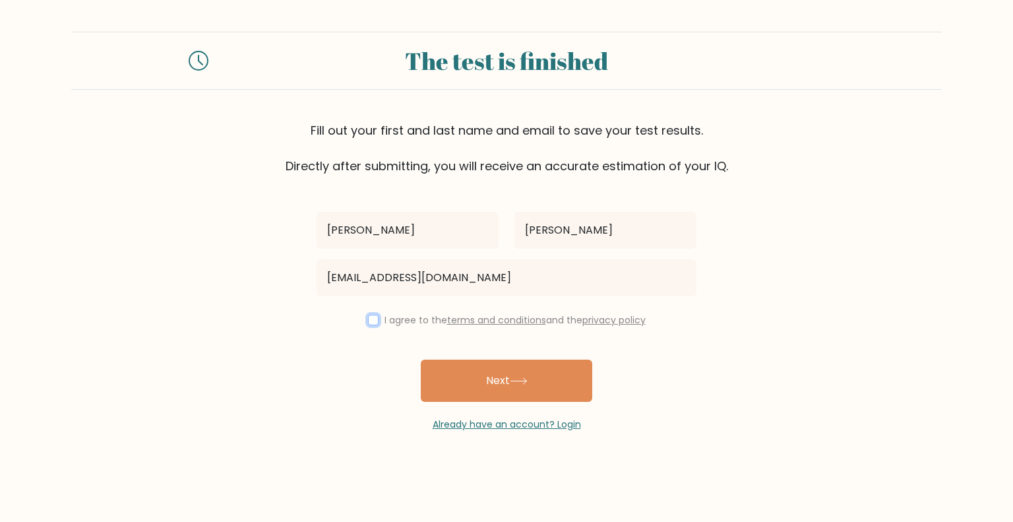
click at [371, 323] on input "checkbox" at bounding box center [373, 320] width 11 height 11
checkbox input "true"
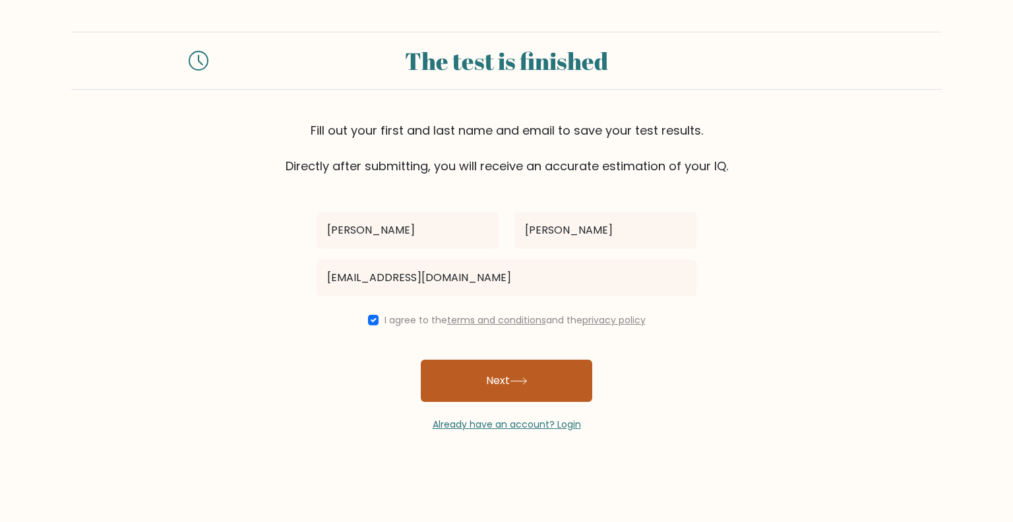
click at [496, 376] on button "Next" at bounding box center [507, 381] width 172 height 42
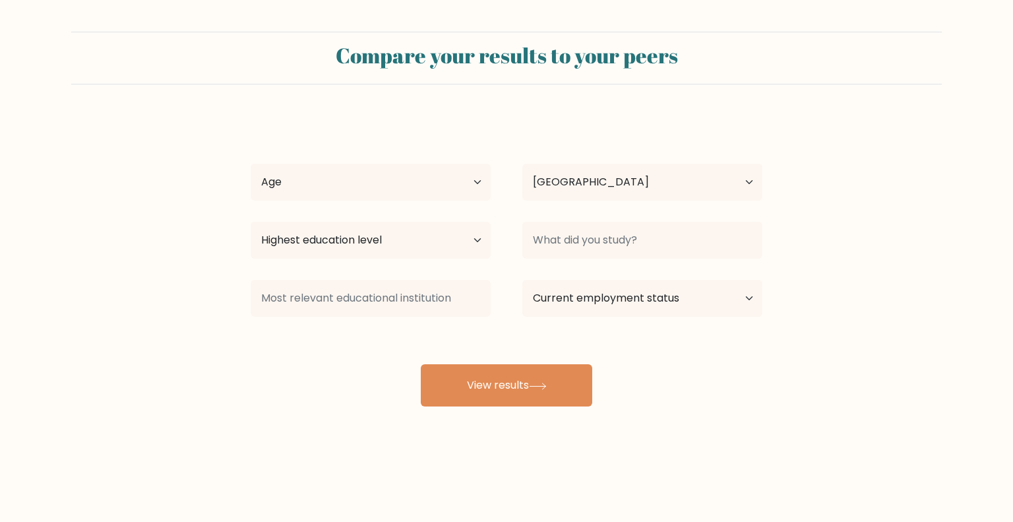
select select "PH"
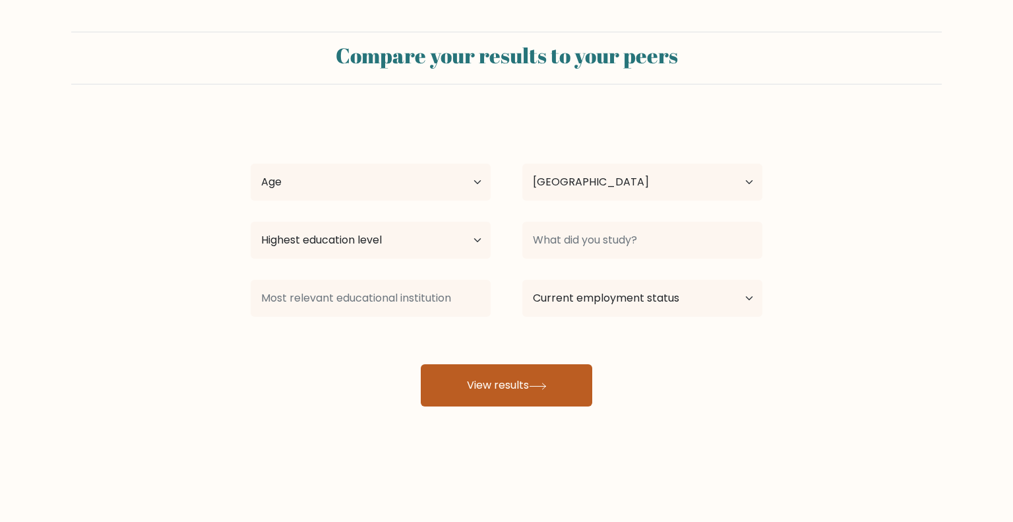
click at [468, 394] on button "View results" at bounding box center [507, 385] width 172 height 42
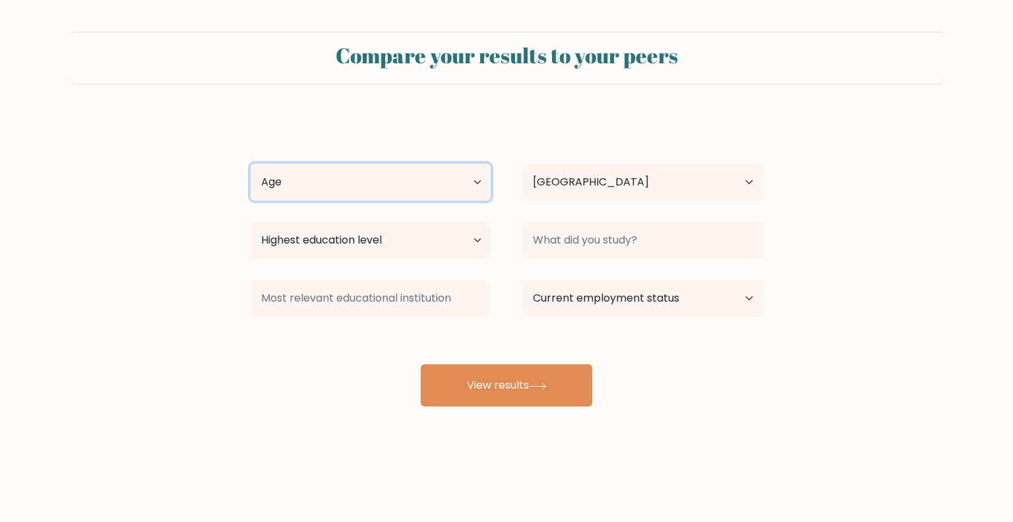
click at [418, 186] on select "Age Under [DEMOGRAPHIC_DATA] [DEMOGRAPHIC_DATA] [DEMOGRAPHIC_DATA] [DEMOGRAPHIC…" at bounding box center [371, 182] width 240 height 37
select select "25_34"
click at [251, 164] on select "Age Under [DEMOGRAPHIC_DATA] [DEMOGRAPHIC_DATA] [DEMOGRAPHIC_DATA] [DEMOGRAPHIC…" at bounding box center [371, 182] width 240 height 37
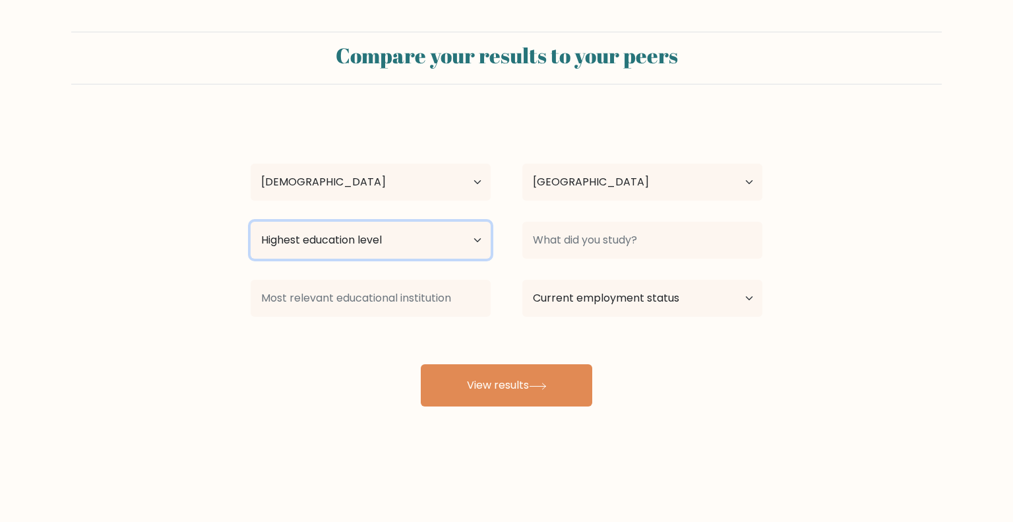
click at [433, 244] on select "Highest education level No schooling Primary Lower Secondary Upper Secondary Oc…" at bounding box center [371, 240] width 240 height 37
select select "bachelors_degree"
click at [251, 222] on select "Highest education level No schooling Primary Lower Secondary Upper Secondary Oc…" at bounding box center [371, 240] width 240 height 37
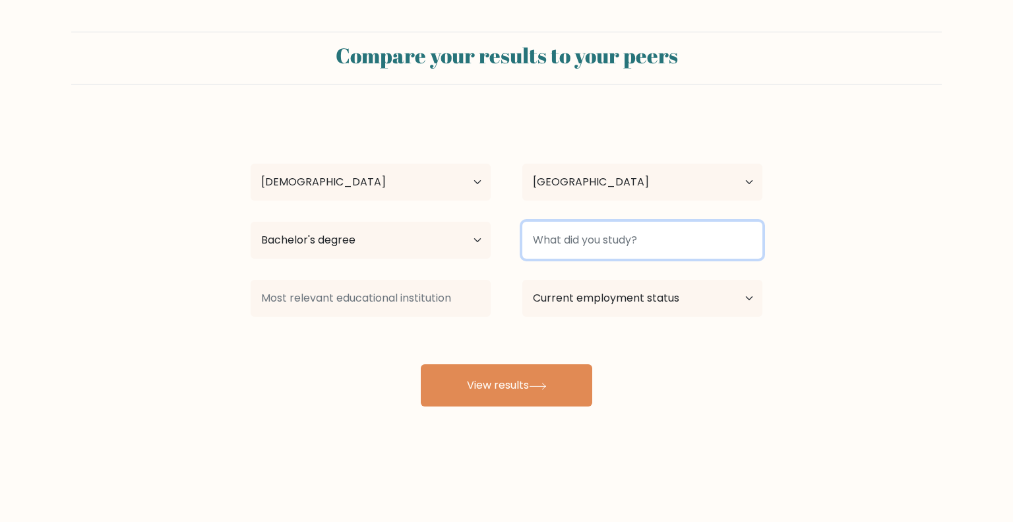
click at [639, 239] on input at bounding box center [642, 240] width 240 height 37
click at [636, 241] on input at bounding box center [642, 240] width 240 height 37
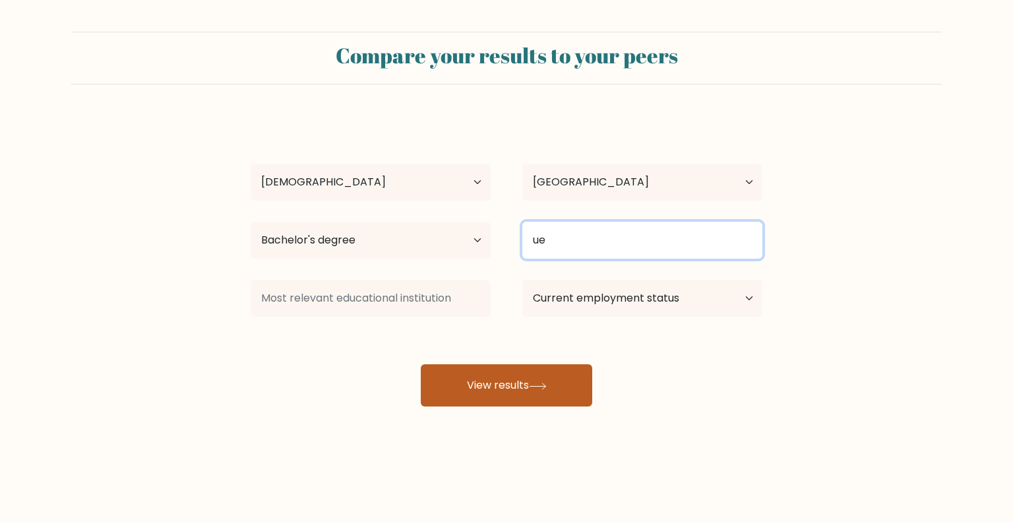
type input "ue"
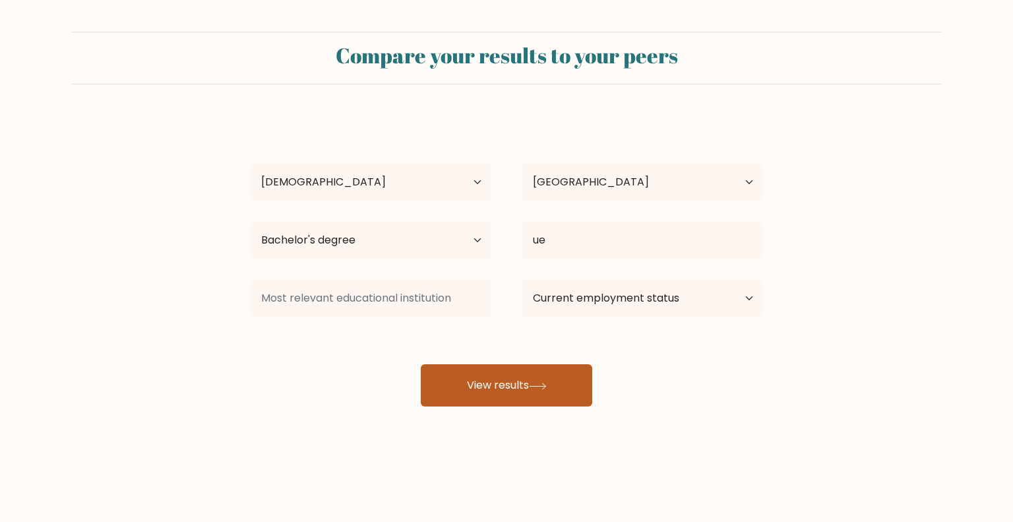
click at [538, 387] on icon at bounding box center [538, 386] width 18 height 7
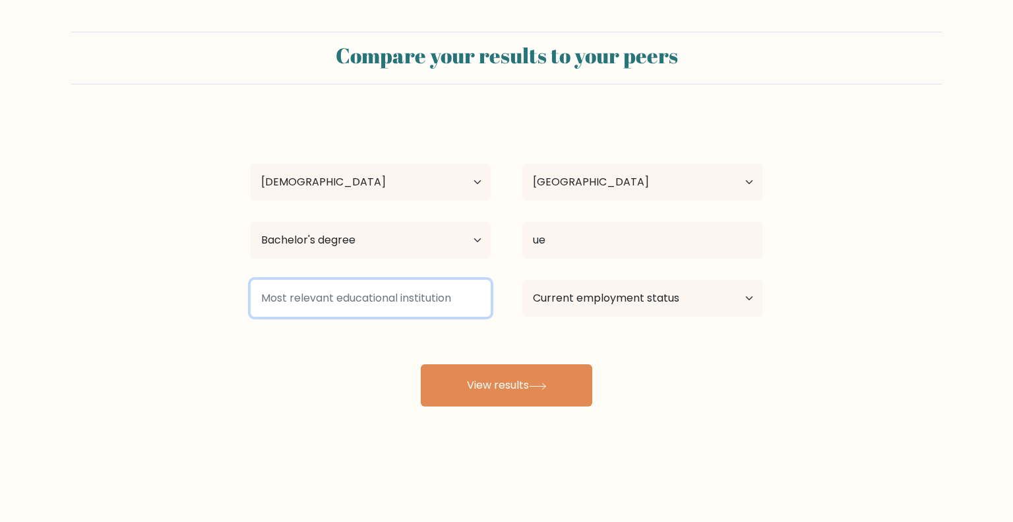
click at [409, 291] on input at bounding box center [371, 298] width 240 height 37
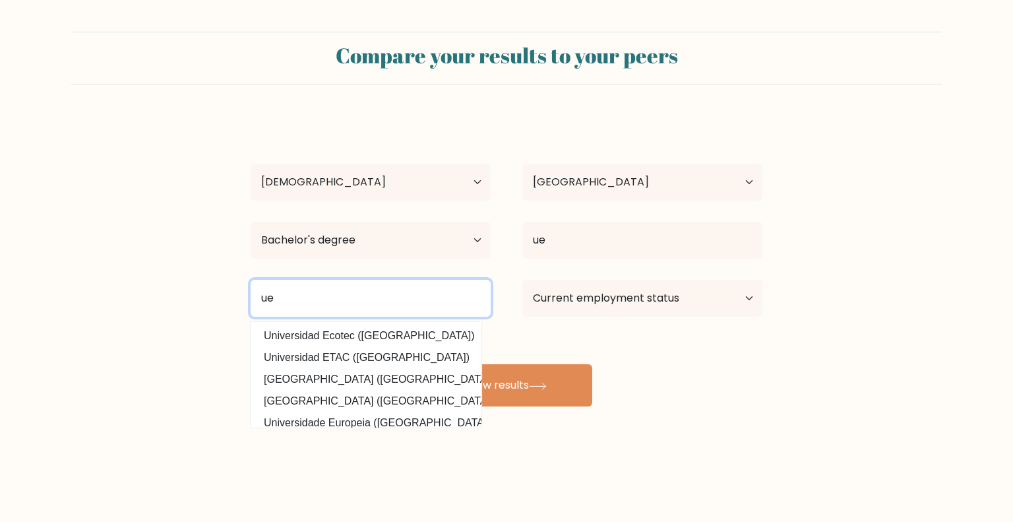
type input "ue"
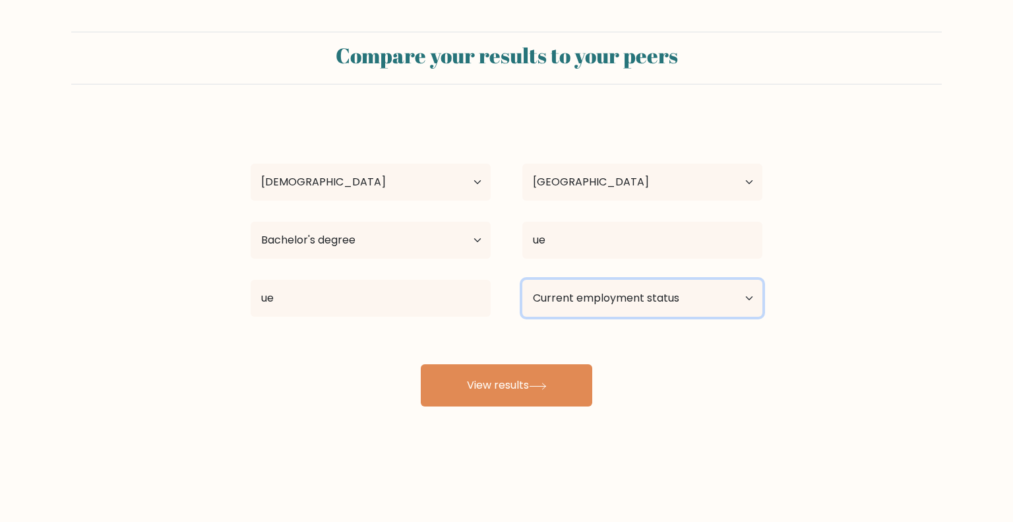
click at [628, 300] on select "Current employment status Employed Student Retired Other / prefer not to answer" at bounding box center [642, 298] width 240 height 37
select select "other"
click at [522, 280] on select "Current employment status Employed Student Retired Other / prefer not to answer" at bounding box center [642, 298] width 240 height 37
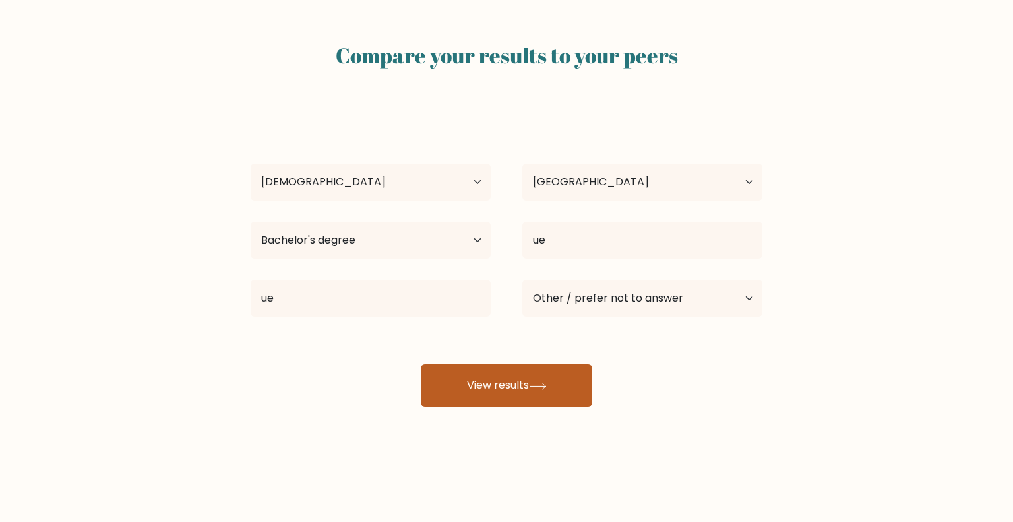
click at [555, 395] on button "View results" at bounding box center [507, 385] width 172 height 42
